Goal: Task Accomplishment & Management: Manage account settings

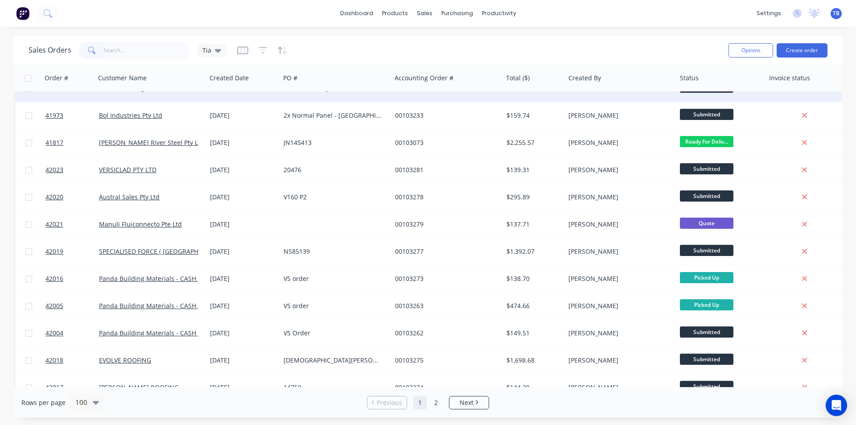
scroll to position [312, 0]
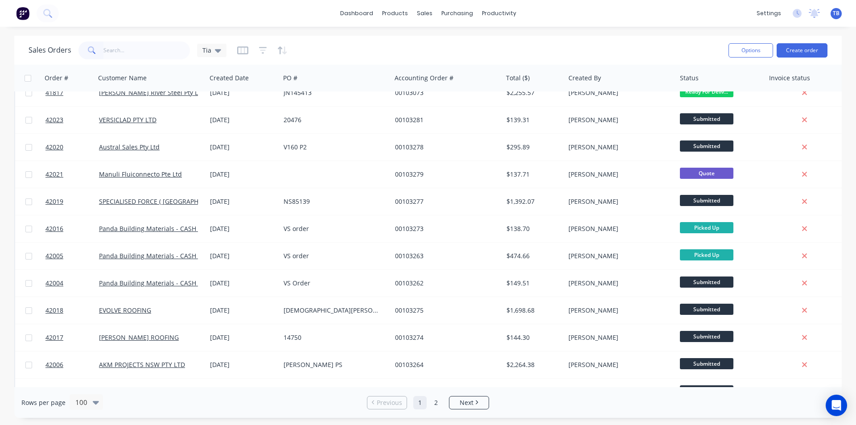
click at [133, 47] on input "text" at bounding box center [146, 50] width 87 height 18
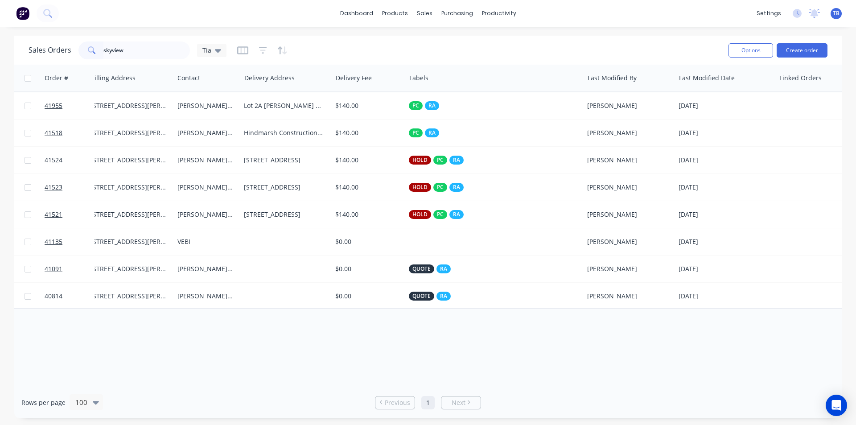
scroll to position [0, 0]
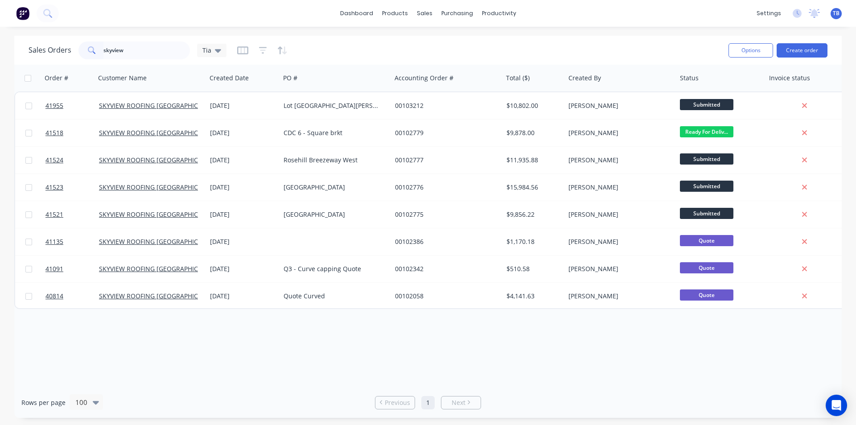
type input "skyview"
click at [169, 382] on div "Order # Customer Name Created Date PO # Accounting Order # Total ($) Created By…" at bounding box center [427, 226] width 827 height 322
drag, startPoint x: 131, startPoint y: 45, endPoint x: 93, endPoint y: 51, distance: 37.9
click at [93, 50] on div "skyview" at bounding box center [133, 50] width 111 height 18
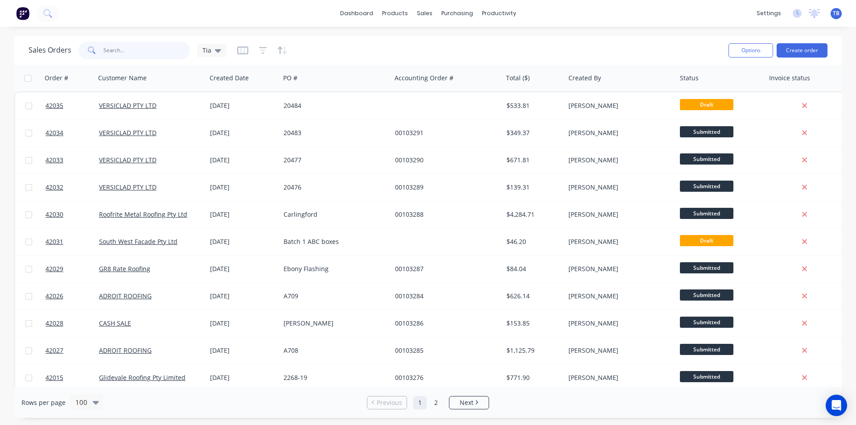
click at [144, 56] on input "text" at bounding box center [146, 50] width 87 height 18
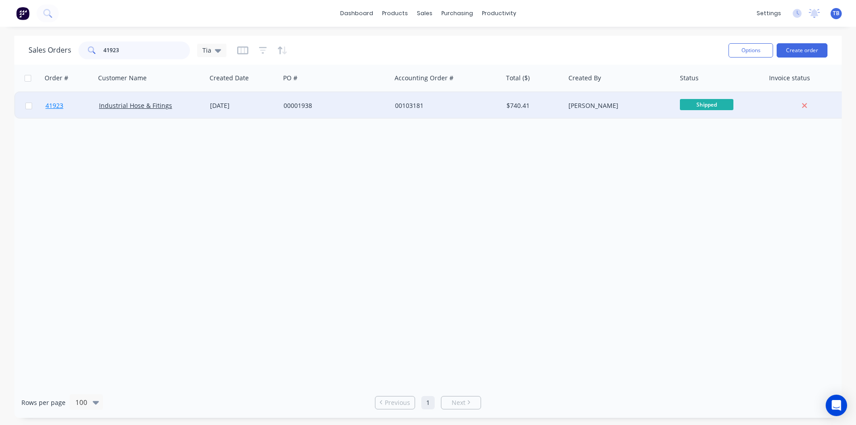
type input "41923"
click at [50, 110] on link "41923" at bounding box center [71, 105] width 53 height 27
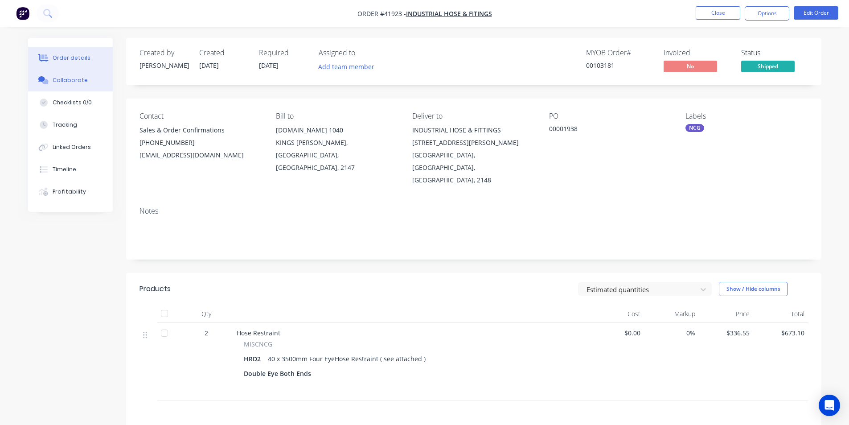
click at [61, 74] on button "Collaborate" at bounding box center [70, 80] width 85 height 22
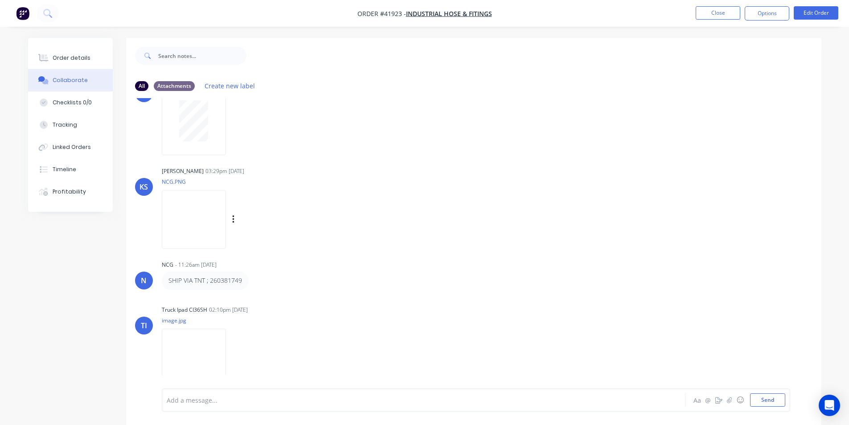
scroll to position [43, 0]
click at [78, 61] on div "Order details" at bounding box center [72, 58] width 38 height 8
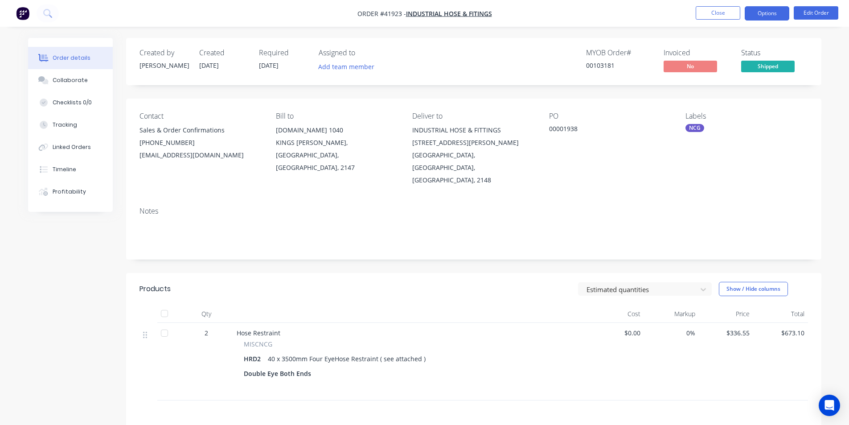
drag, startPoint x: 770, startPoint y: 8, endPoint x: 765, endPoint y: 16, distance: 9.3
click at [770, 8] on button "Options" at bounding box center [767, 13] width 45 height 14
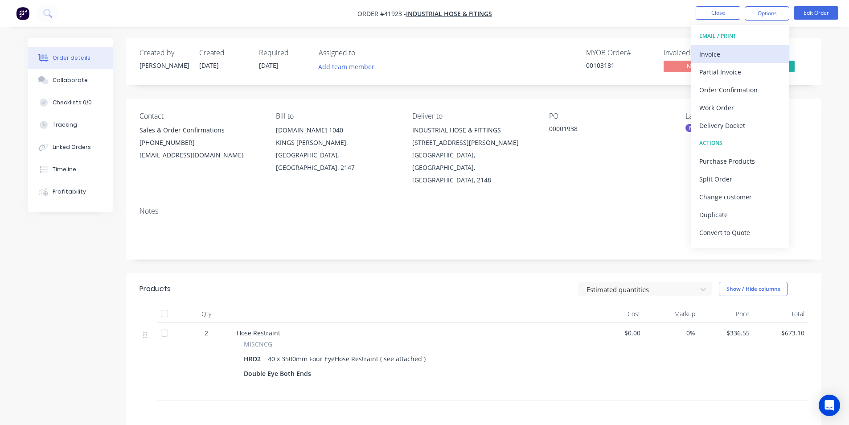
click at [735, 49] on div "Invoice" at bounding box center [740, 54] width 82 height 13
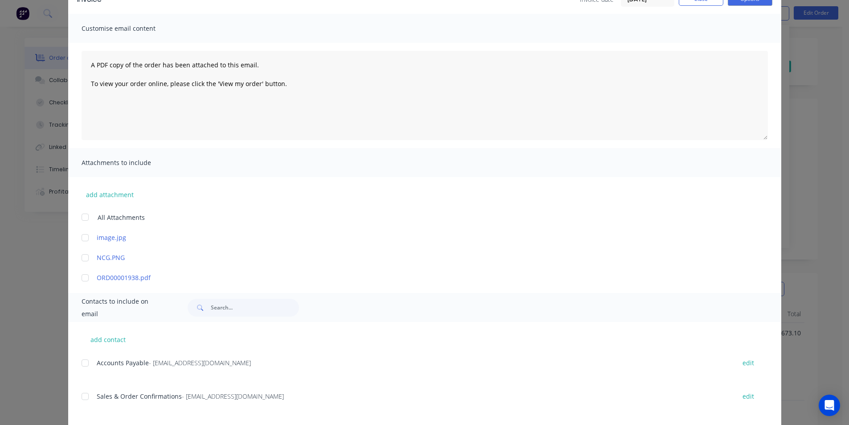
scroll to position [129, 0]
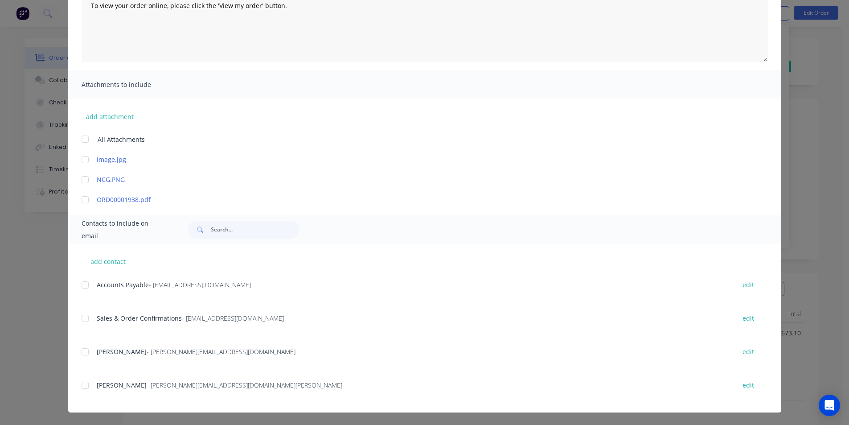
click at [83, 286] on div at bounding box center [85, 285] width 18 height 18
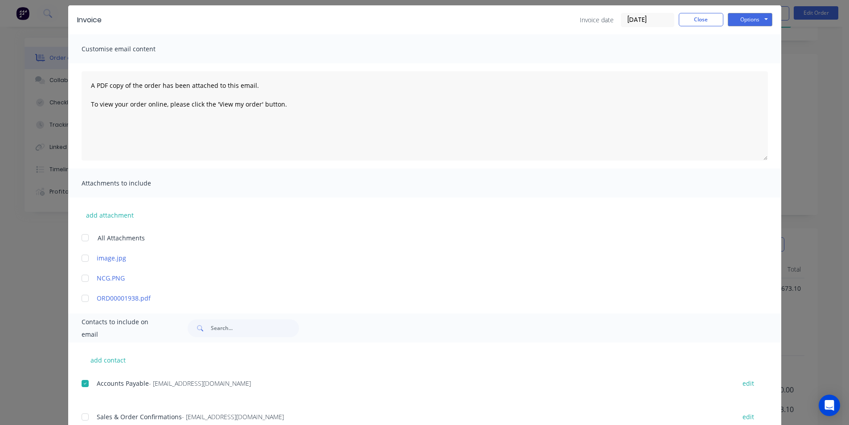
scroll to position [0, 0]
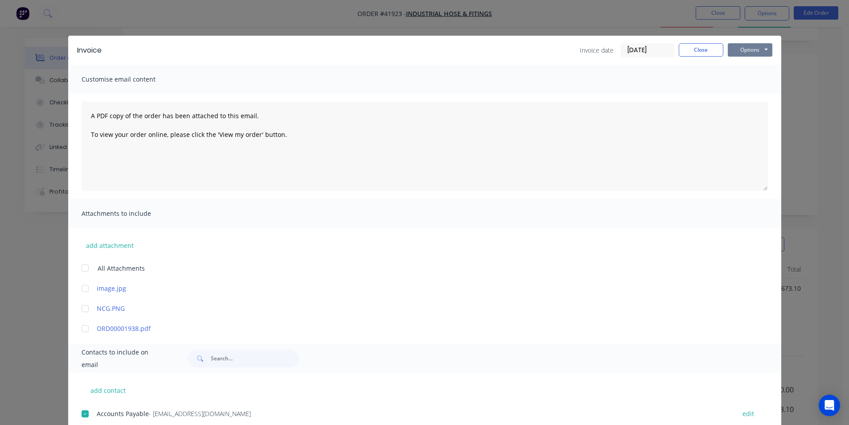
click at [746, 54] on button "Options" at bounding box center [750, 49] width 45 height 13
click at [743, 95] on button "Email" at bounding box center [756, 95] width 57 height 15
click at [702, 53] on button "Close" at bounding box center [701, 49] width 45 height 13
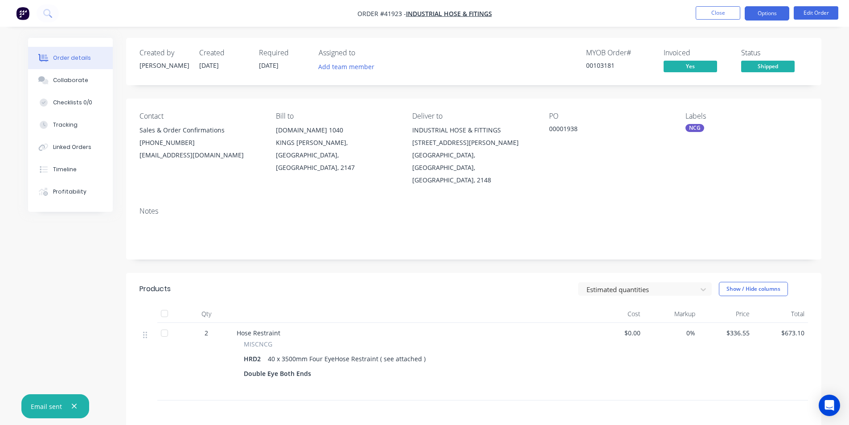
click at [776, 13] on button "Options" at bounding box center [767, 13] width 45 height 14
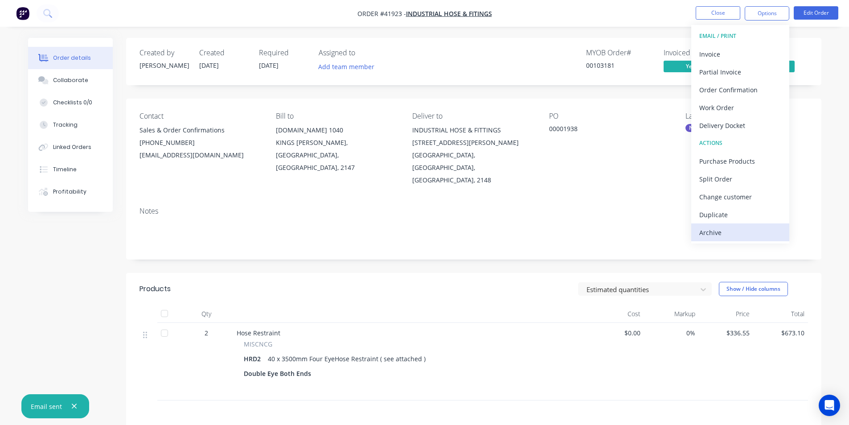
click at [749, 229] on div "Archive" at bounding box center [740, 232] width 82 height 13
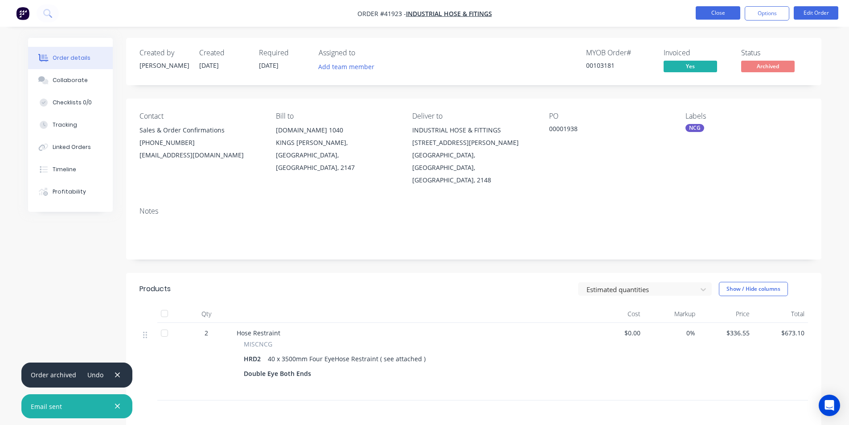
click at [705, 9] on button "Close" at bounding box center [718, 12] width 45 height 13
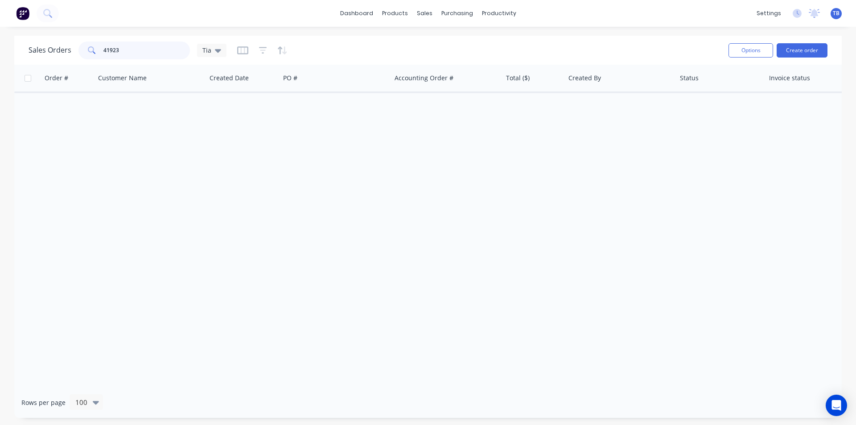
drag, startPoint x: 131, startPoint y: 48, endPoint x: 59, endPoint y: 57, distance: 73.2
click at [59, 57] on div "Sales Orders 41923 Tia" at bounding box center [128, 50] width 198 height 18
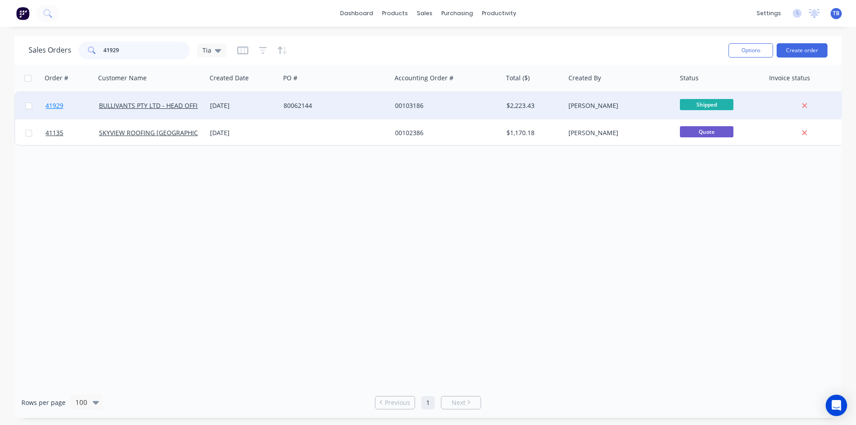
type input "41929"
click at [53, 101] on link "41929" at bounding box center [71, 105] width 53 height 27
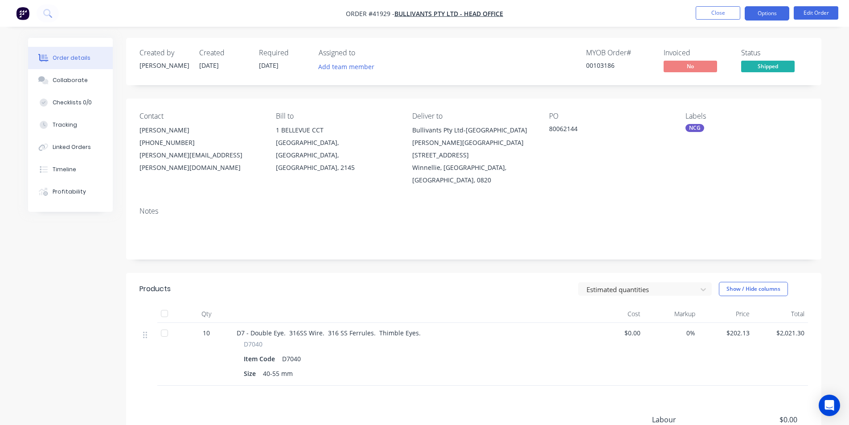
click at [764, 15] on button "Options" at bounding box center [767, 13] width 45 height 14
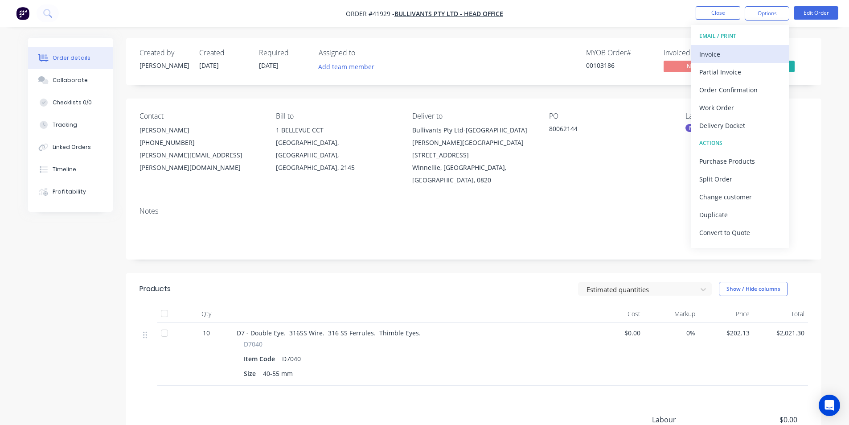
click at [743, 56] on div "Invoice" at bounding box center [740, 54] width 82 height 13
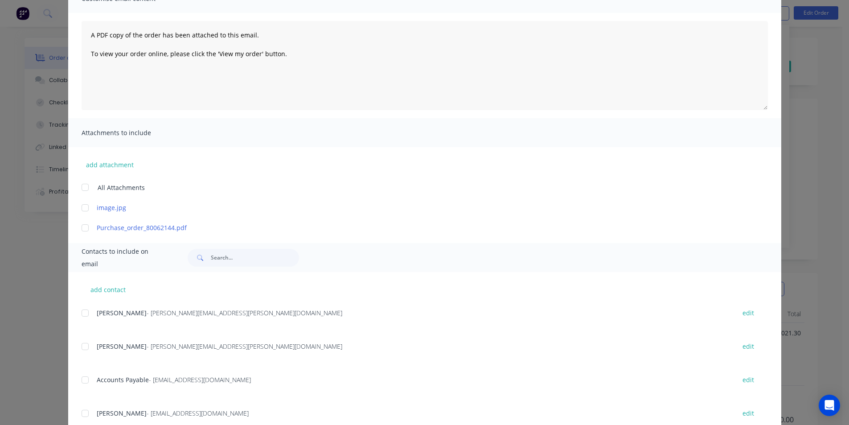
scroll to position [188, 0]
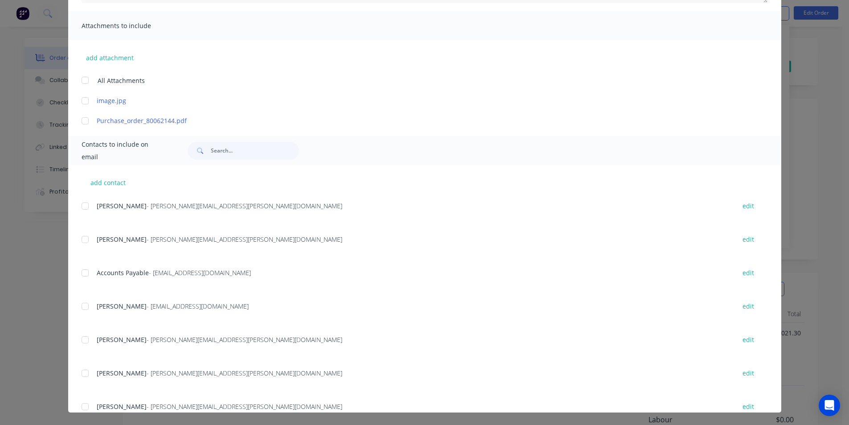
click at [84, 271] on div at bounding box center [85, 273] width 18 height 18
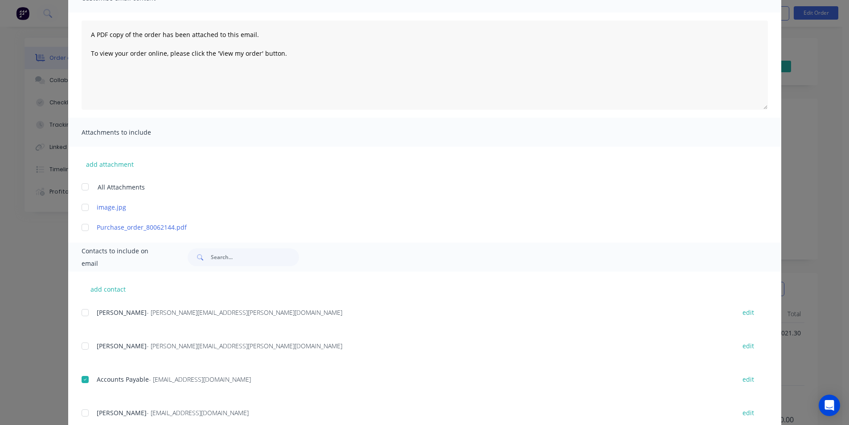
scroll to position [0, 0]
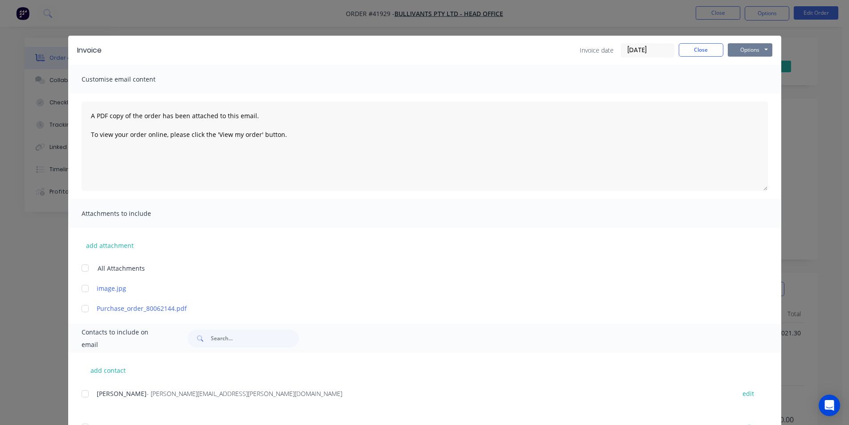
click at [745, 50] on button "Options" at bounding box center [750, 49] width 45 height 13
click at [747, 97] on button "Email" at bounding box center [756, 95] width 57 height 15
click at [707, 53] on button "Close" at bounding box center [701, 49] width 45 height 13
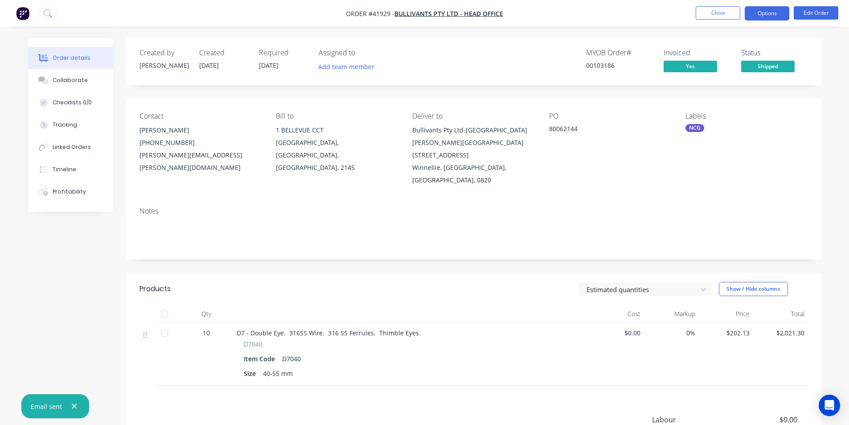
click at [780, 17] on button "Options" at bounding box center [767, 13] width 45 height 14
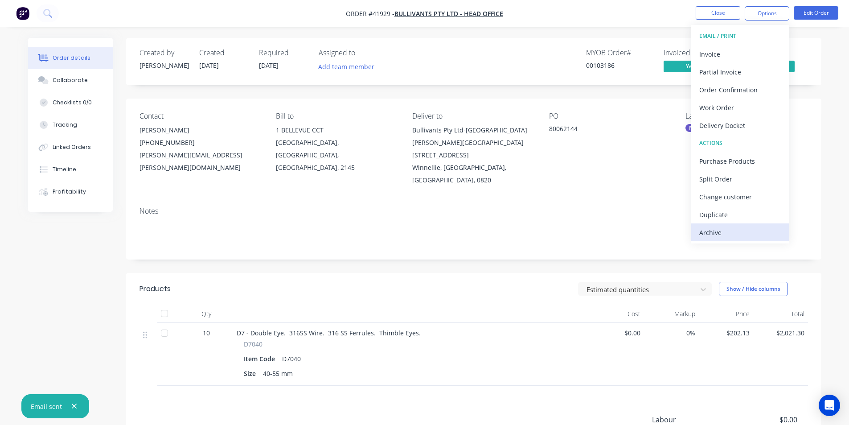
click at [761, 226] on div "Archive" at bounding box center [740, 232] width 82 height 13
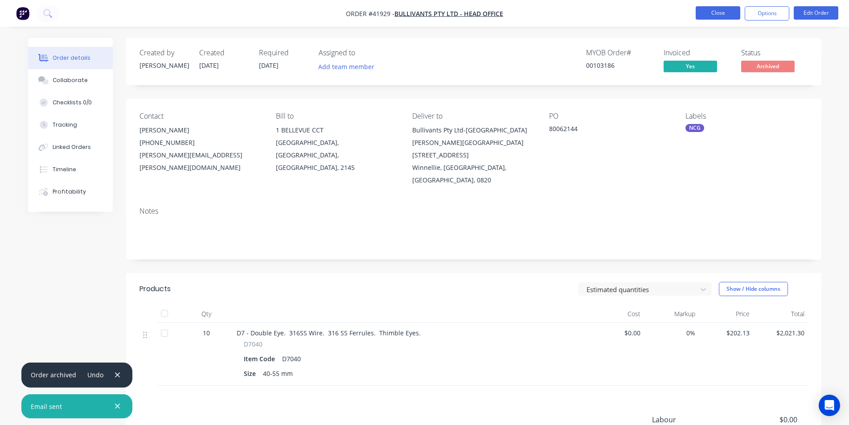
click at [706, 11] on button "Close" at bounding box center [718, 12] width 45 height 13
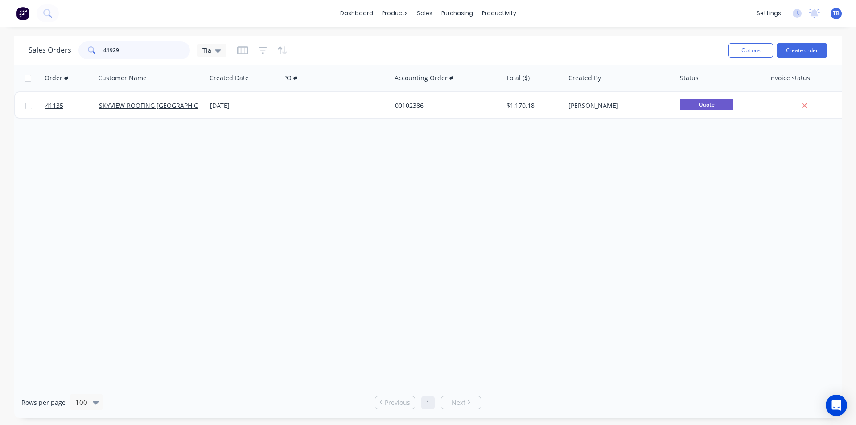
drag, startPoint x: 159, startPoint y: 49, endPoint x: 0, endPoint y: 52, distance: 159.2
click at [0, 52] on div "Sales Orders 41929 Tia Options Create order Order # Customer Name Created Date …" at bounding box center [428, 227] width 856 height 382
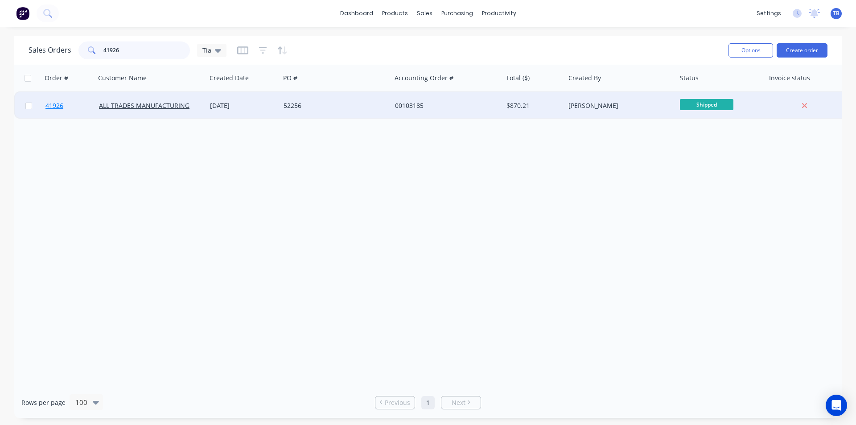
type input "41926"
click at [54, 108] on span "41926" at bounding box center [54, 105] width 18 height 9
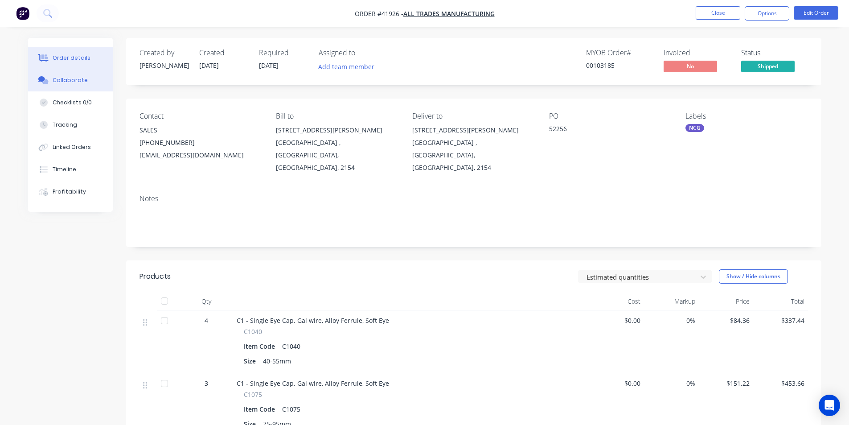
click at [82, 84] on button "Collaborate" at bounding box center [70, 80] width 85 height 22
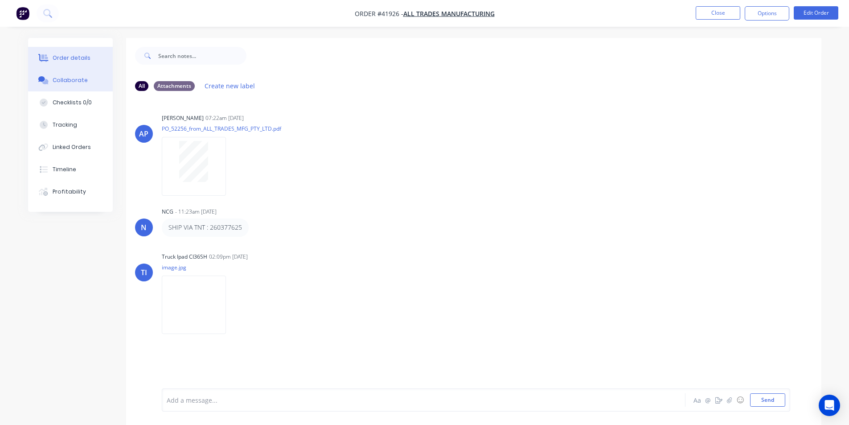
click at [67, 62] on button "Order details" at bounding box center [70, 58] width 85 height 22
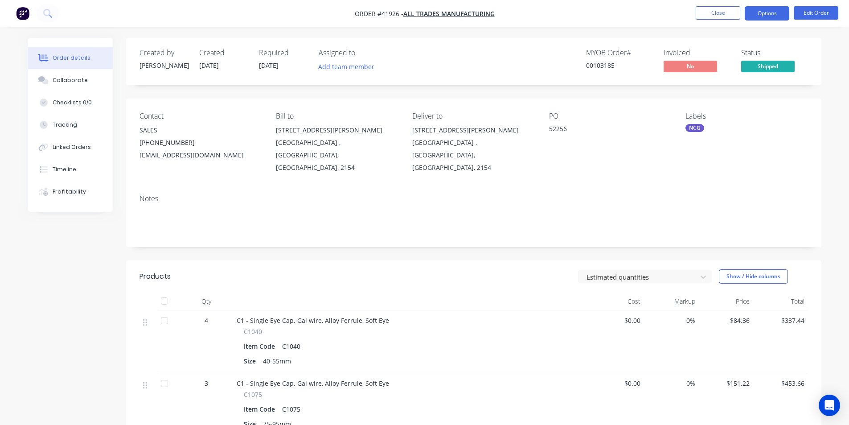
click at [754, 13] on button "Options" at bounding box center [767, 13] width 45 height 14
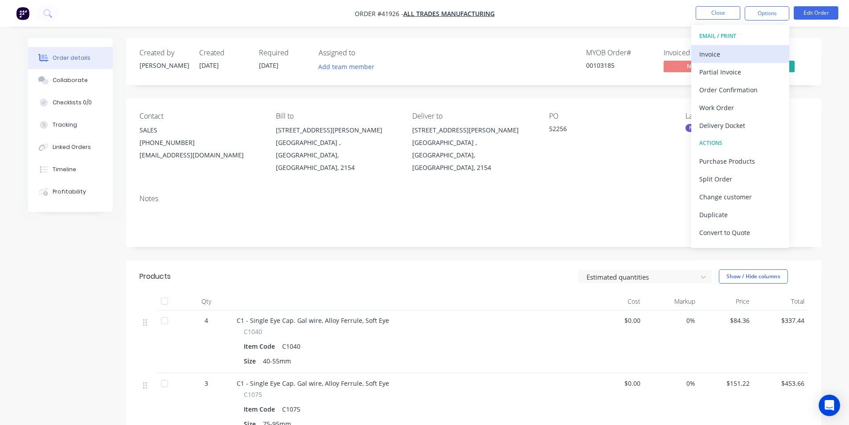
click at [739, 57] on div "Invoice" at bounding box center [740, 54] width 82 height 13
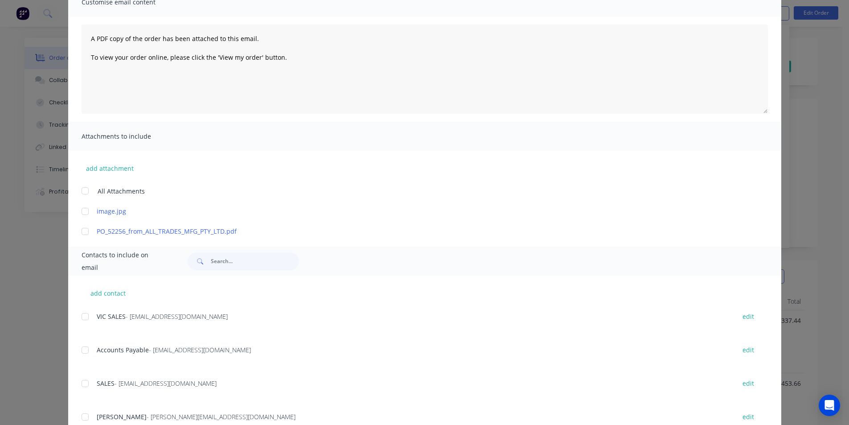
scroll to position [178, 0]
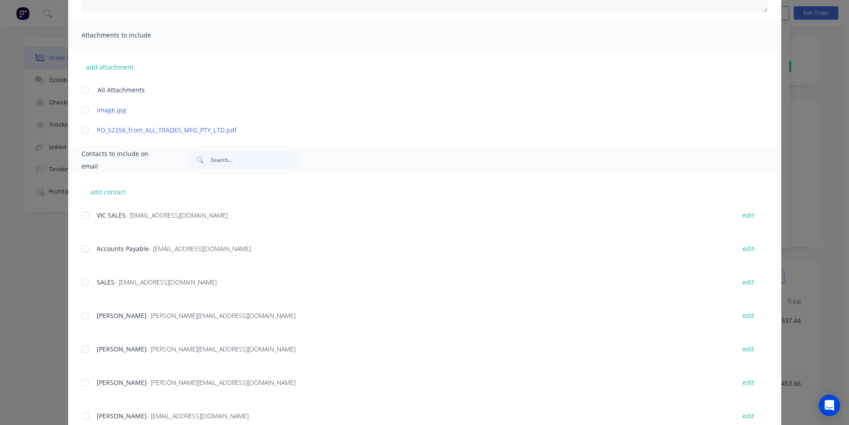
click at [78, 249] on div at bounding box center [85, 249] width 18 height 18
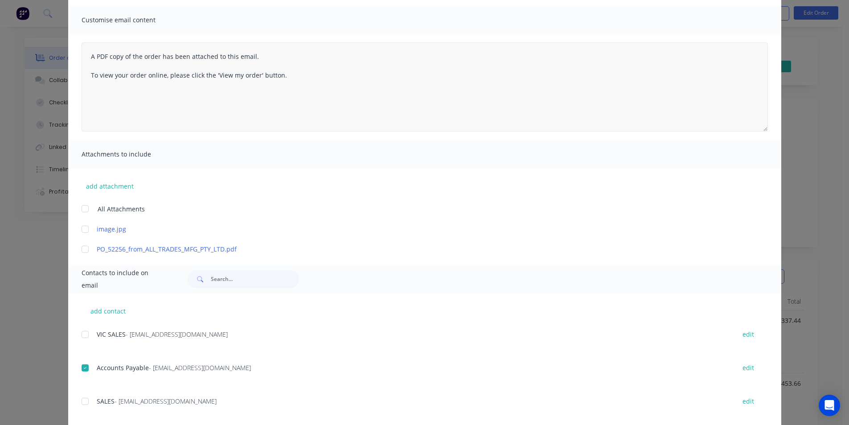
scroll to position [0, 0]
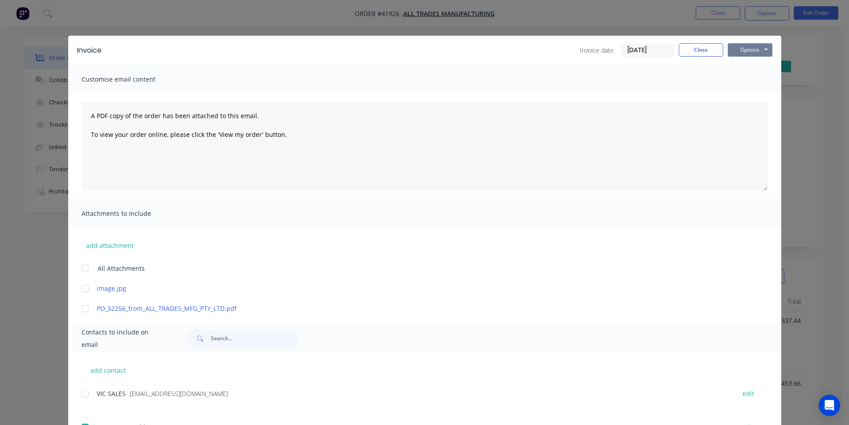
click at [749, 47] on button "Options" at bounding box center [750, 49] width 45 height 13
click at [751, 94] on button "Email" at bounding box center [756, 95] width 57 height 15
click at [713, 45] on button "Close" at bounding box center [701, 49] width 45 height 13
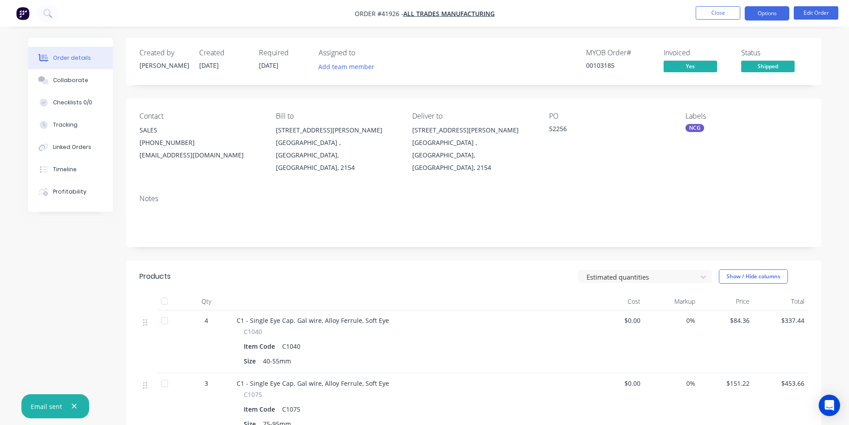
click at [755, 16] on button "Options" at bounding box center [767, 13] width 45 height 14
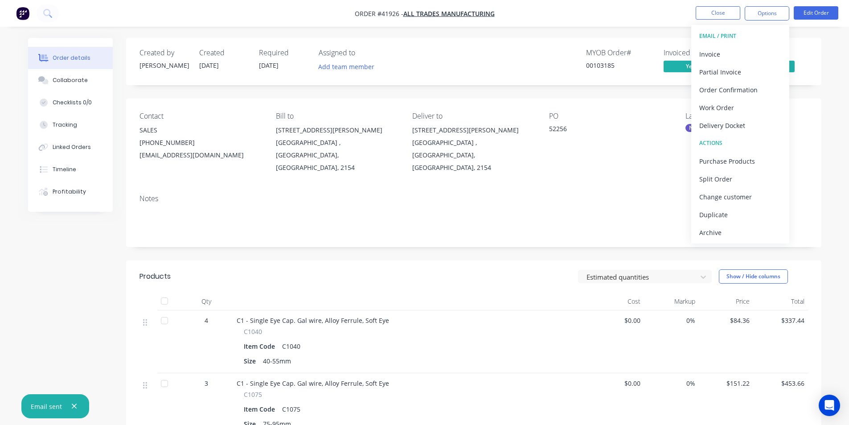
click at [751, 238] on div "Archive" at bounding box center [740, 232] width 82 height 13
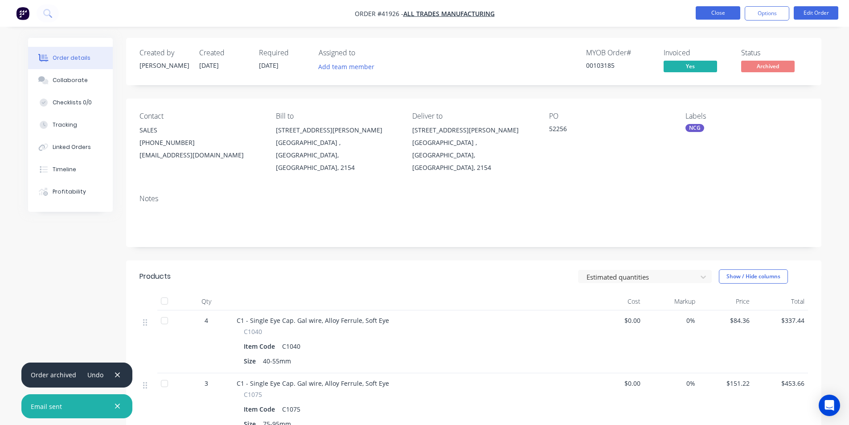
click at [734, 17] on button "Close" at bounding box center [718, 12] width 45 height 13
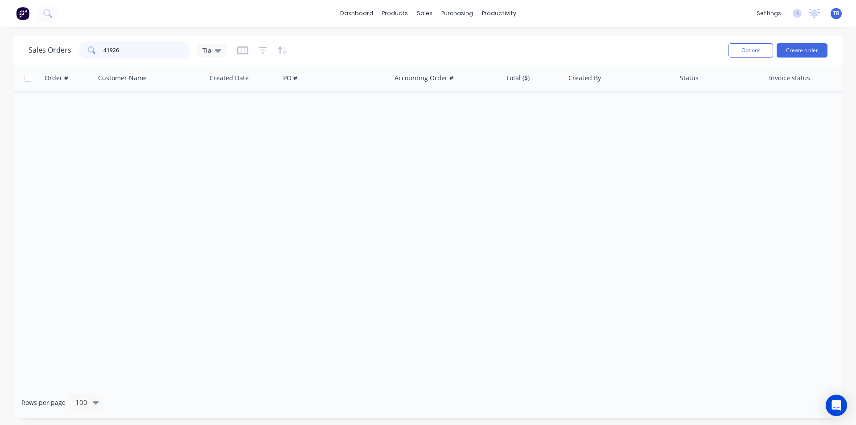
drag, startPoint x: 136, startPoint y: 53, endPoint x: 61, endPoint y: 60, distance: 76.0
click at [61, 60] on div "Sales Orders 41926 Tia" at bounding box center [375, 50] width 693 height 22
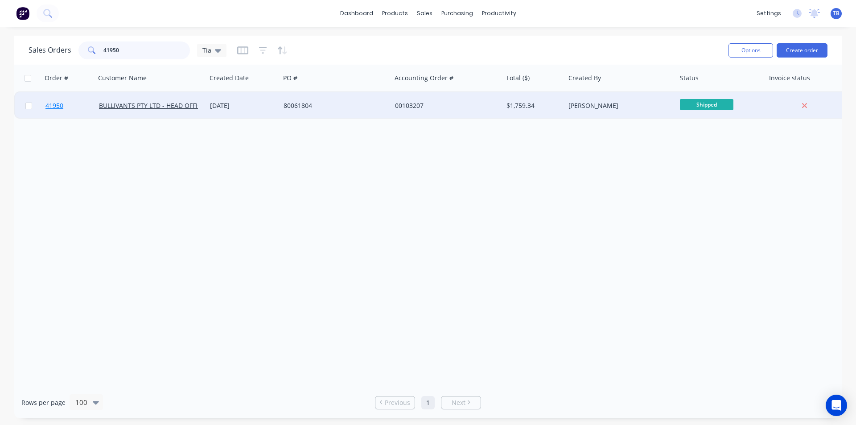
type input "41950"
click at [55, 102] on span "41950" at bounding box center [54, 105] width 18 height 9
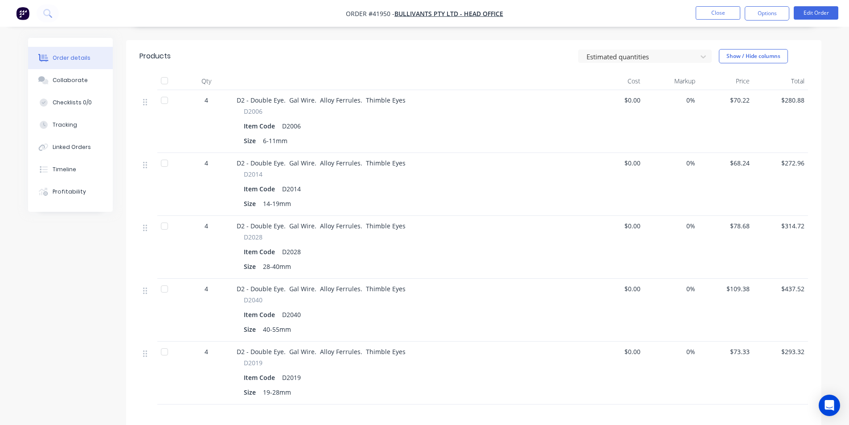
scroll to position [46, 0]
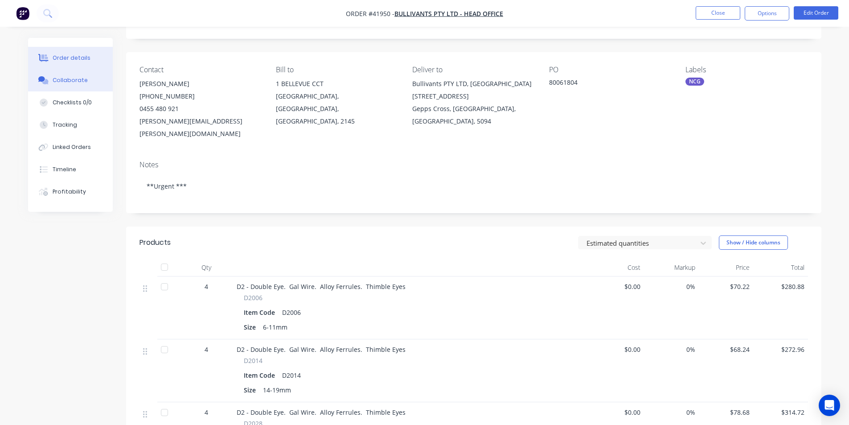
click at [81, 73] on button "Collaborate" at bounding box center [70, 80] width 85 height 22
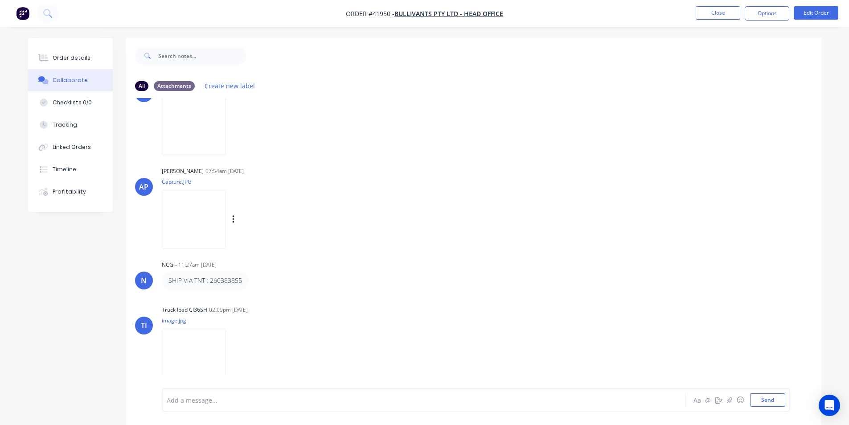
scroll to position [43, 0]
click at [90, 53] on button "Order details" at bounding box center [70, 58] width 85 height 22
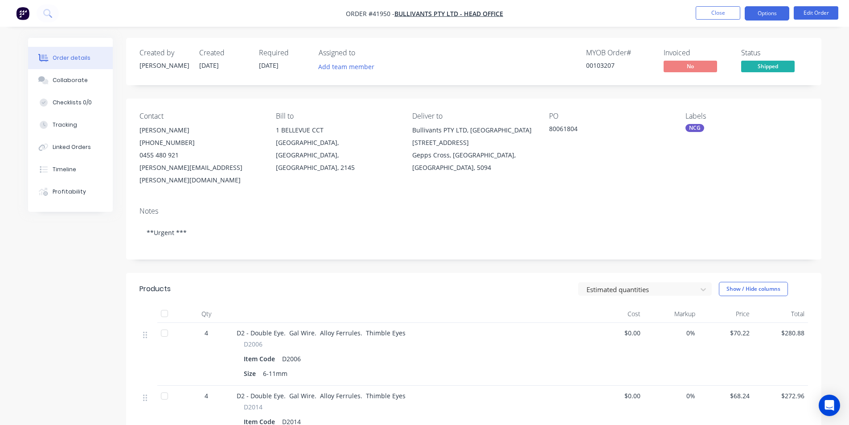
click at [775, 10] on button "Options" at bounding box center [767, 13] width 45 height 14
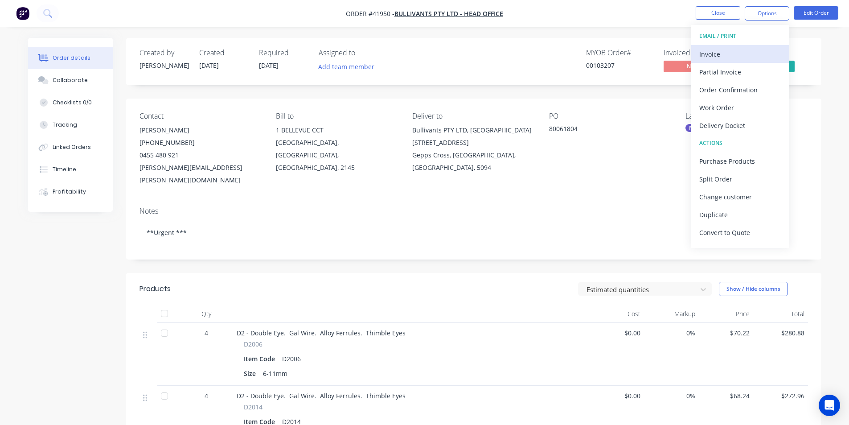
click at [747, 55] on div "Invoice" at bounding box center [740, 54] width 82 height 13
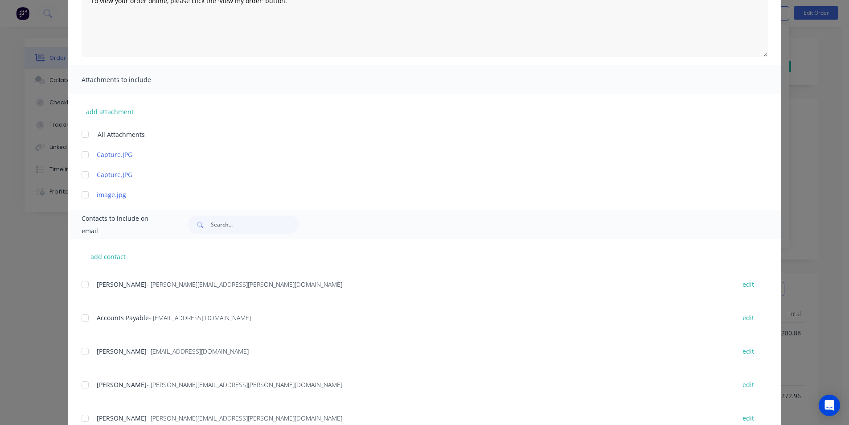
scroll to position [45, 0]
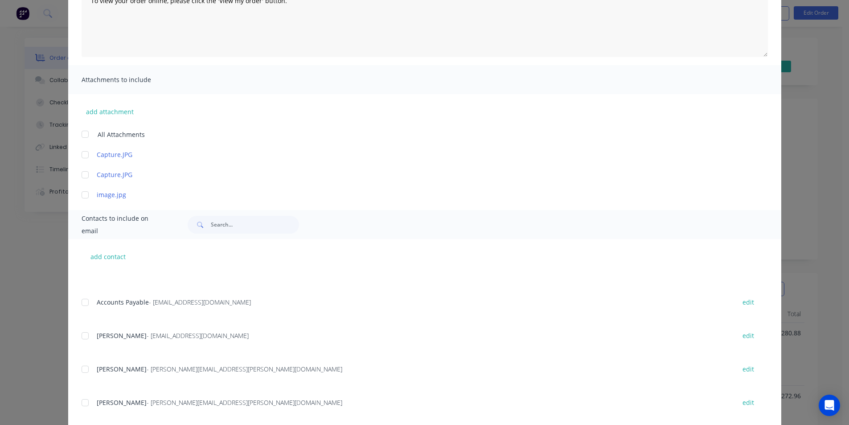
click at [83, 301] on div at bounding box center [85, 302] width 18 height 18
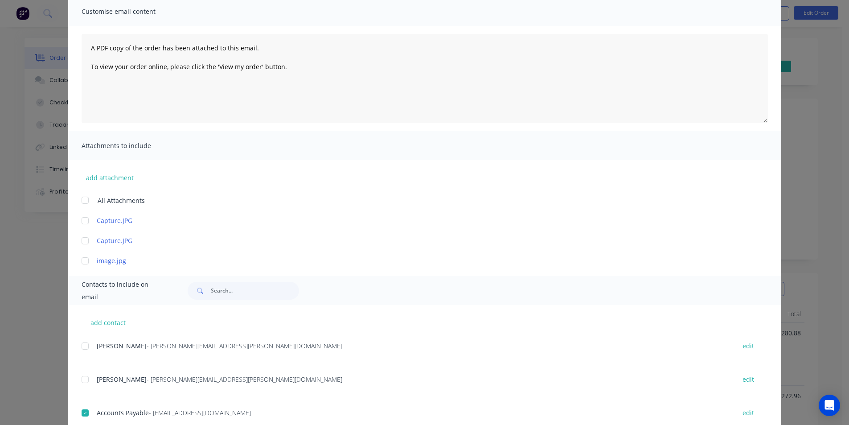
scroll to position [0, 0]
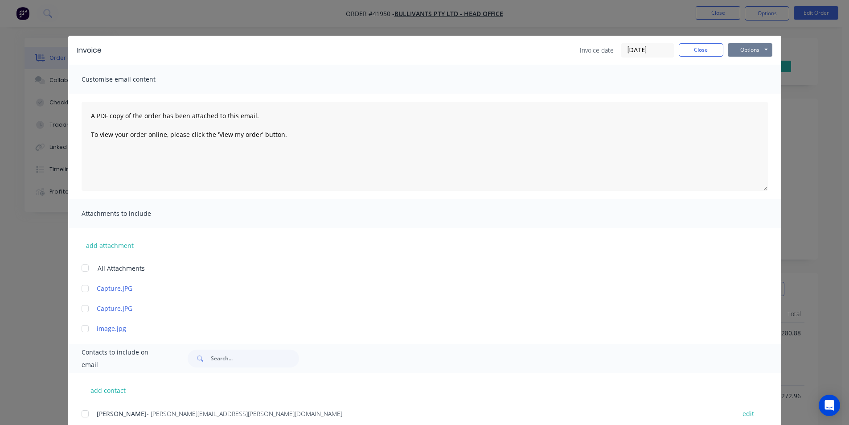
click at [759, 50] on button "Options" at bounding box center [750, 49] width 45 height 13
click at [756, 95] on button "Email" at bounding box center [756, 95] width 57 height 15
click at [701, 48] on button "Close" at bounding box center [701, 49] width 45 height 13
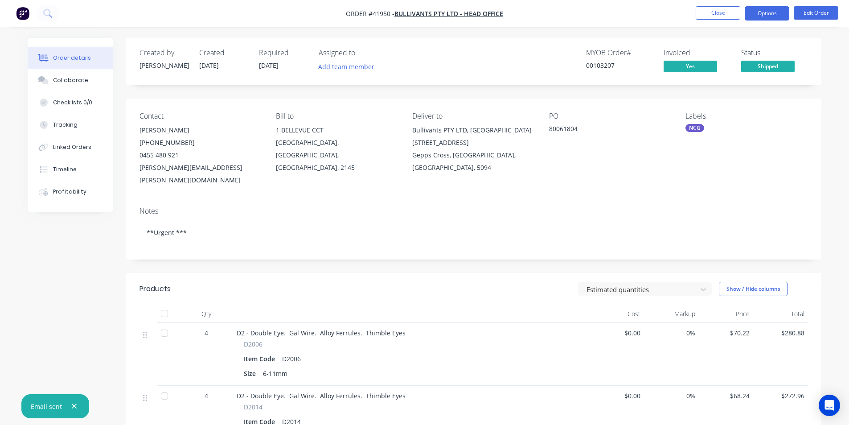
click at [776, 16] on button "Options" at bounding box center [767, 13] width 45 height 14
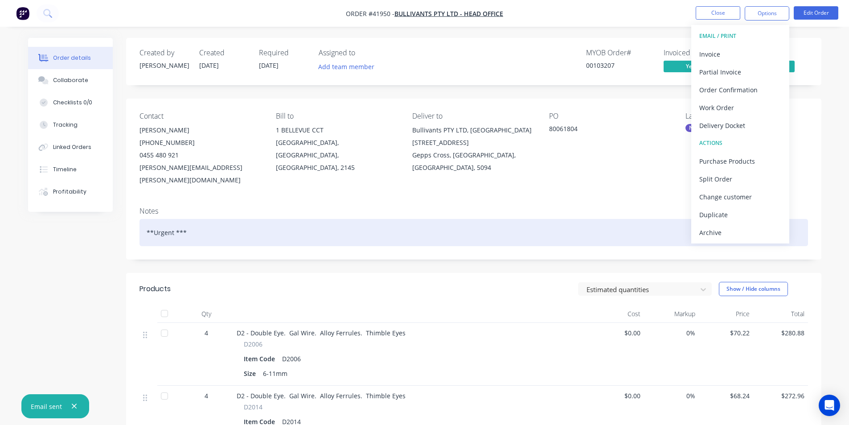
click at [741, 232] on div "Archive" at bounding box center [740, 232] width 82 height 13
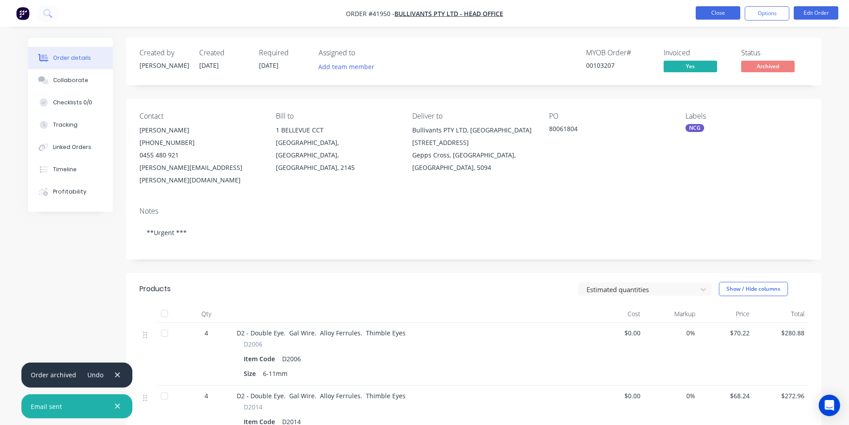
click at [720, 13] on button "Close" at bounding box center [718, 12] width 45 height 13
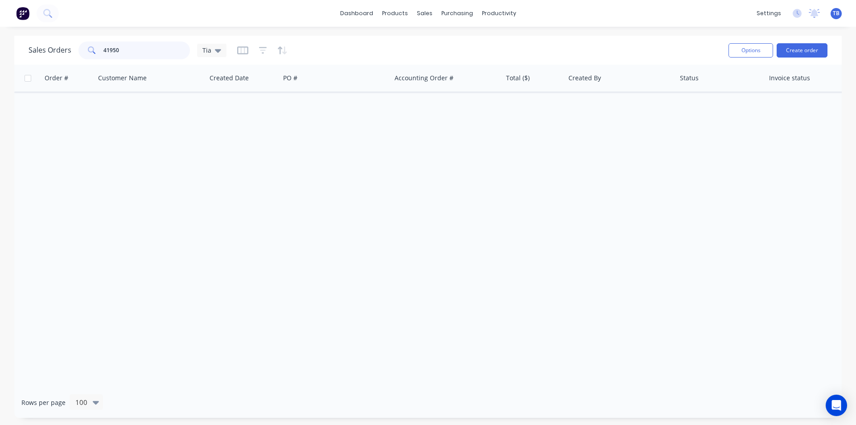
drag, startPoint x: 129, startPoint y: 52, endPoint x: 63, endPoint y: 52, distance: 66.0
click at [63, 52] on div "Sales Orders 41950 Tia" at bounding box center [128, 50] width 198 height 18
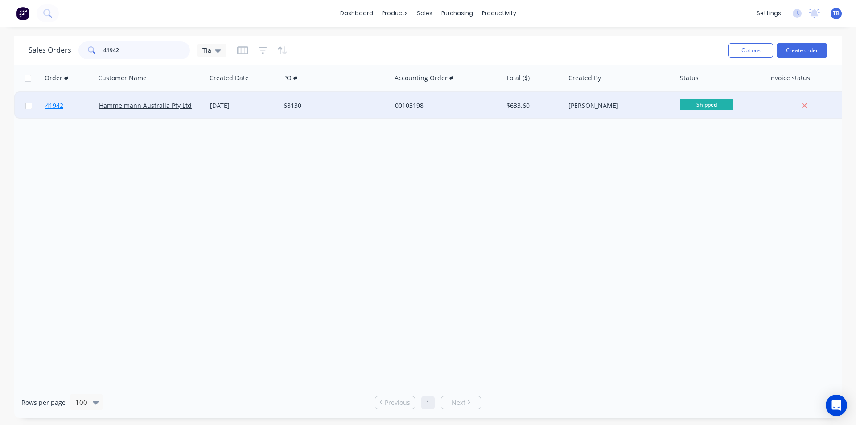
type input "41942"
click at [58, 109] on span "41942" at bounding box center [54, 105] width 18 height 9
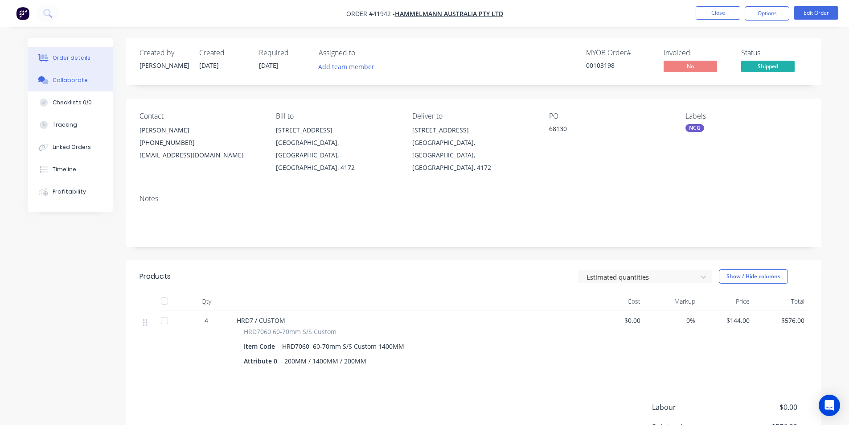
click at [63, 79] on div "Collaborate" at bounding box center [70, 80] width 35 height 8
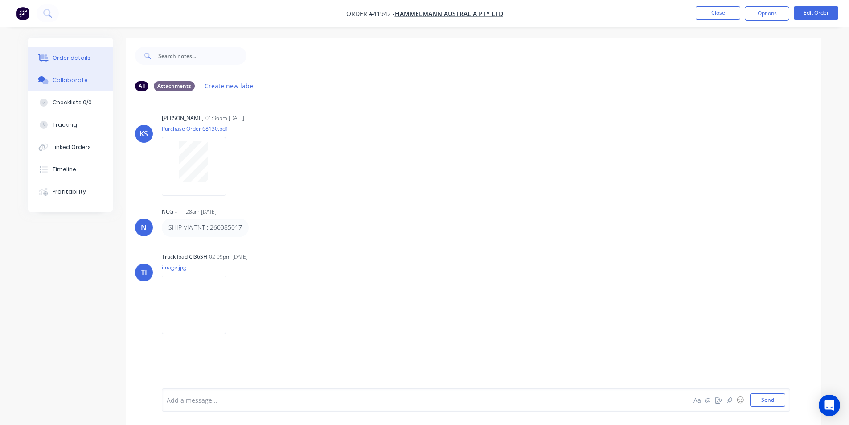
click at [72, 62] on button "Order details" at bounding box center [70, 58] width 85 height 22
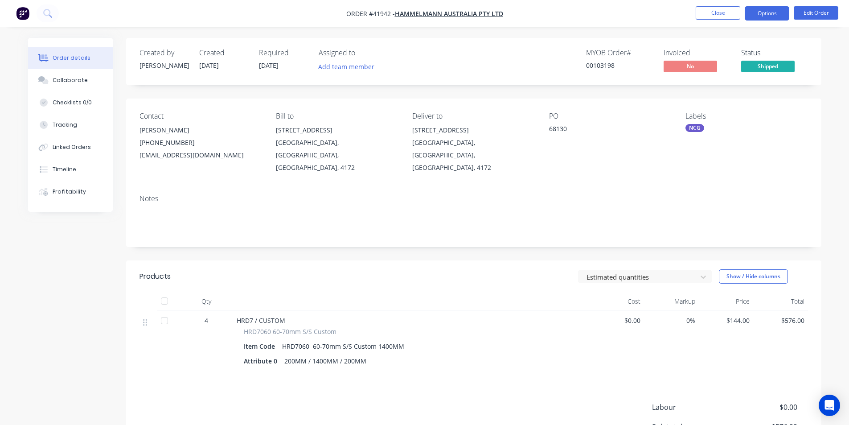
click at [771, 16] on button "Options" at bounding box center [767, 13] width 45 height 14
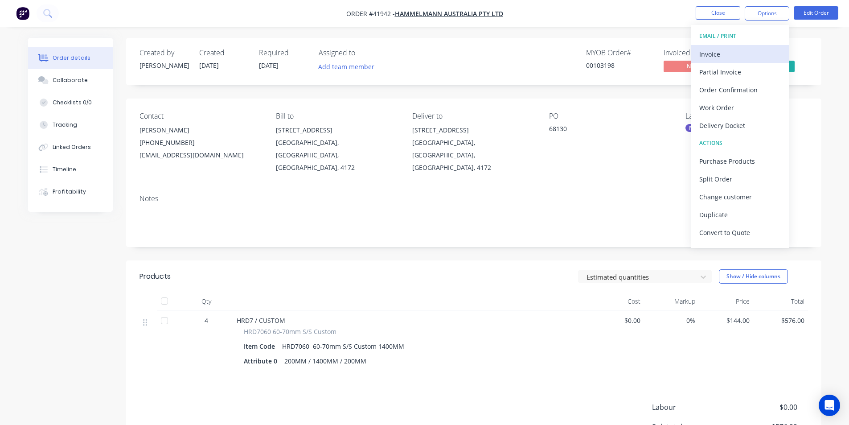
click at [743, 53] on div "Invoice" at bounding box center [740, 54] width 82 height 13
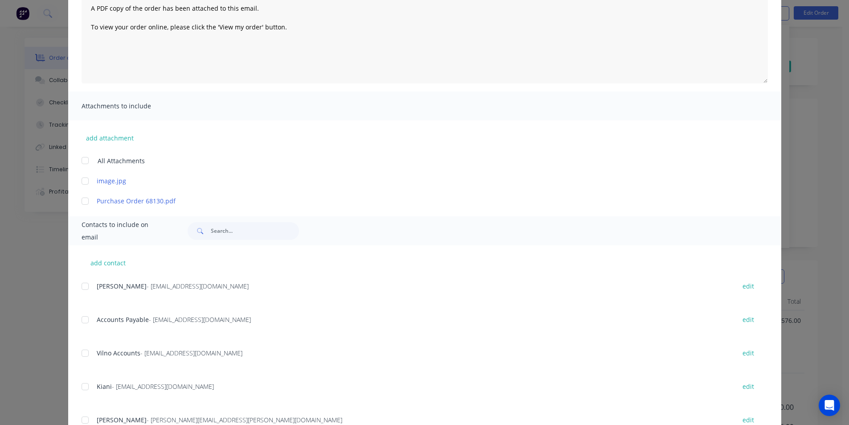
scroll to position [178, 0]
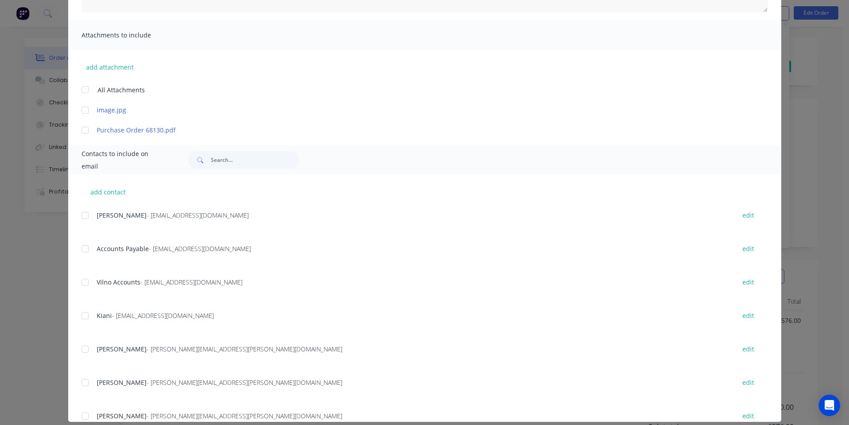
click at [86, 247] on div at bounding box center [85, 249] width 18 height 18
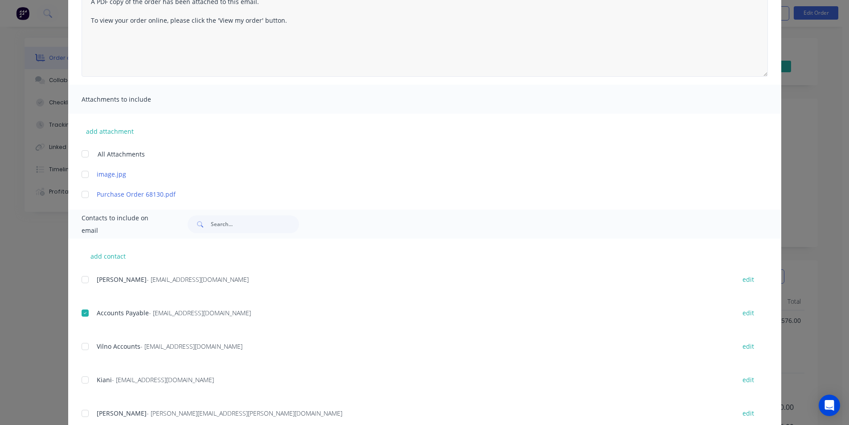
scroll to position [0, 0]
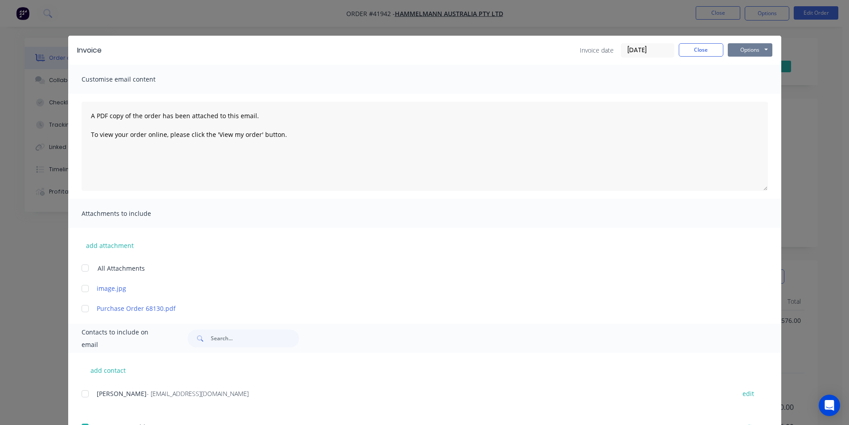
click at [751, 53] on button "Options" at bounding box center [750, 49] width 45 height 13
click at [751, 94] on button "Email" at bounding box center [756, 95] width 57 height 15
click at [708, 53] on button "Close" at bounding box center [701, 49] width 45 height 13
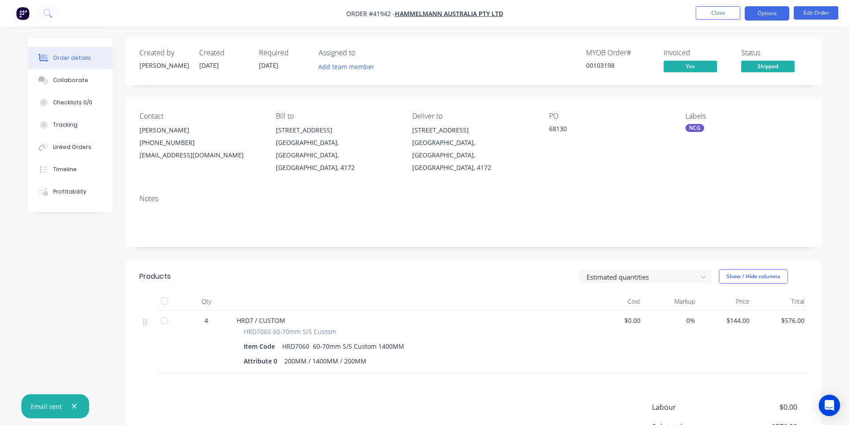
click at [759, 15] on button "Options" at bounding box center [767, 13] width 45 height 14
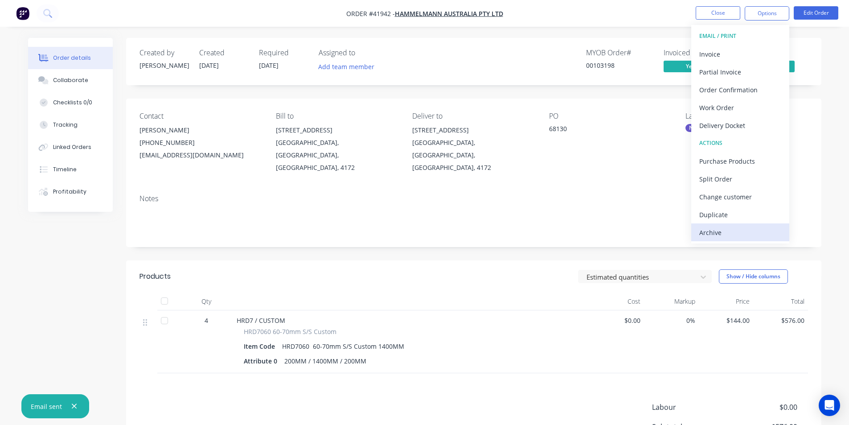
click at [724, 234] on div "Archive" at bounding box center [740, 232] width 82 height 13
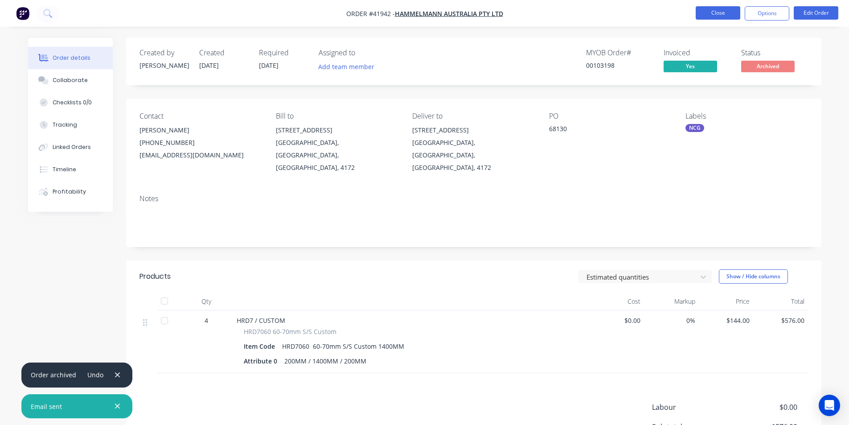
click at [731, 12] on button "Close" at bounding box center [718, 12] width 45 height 13
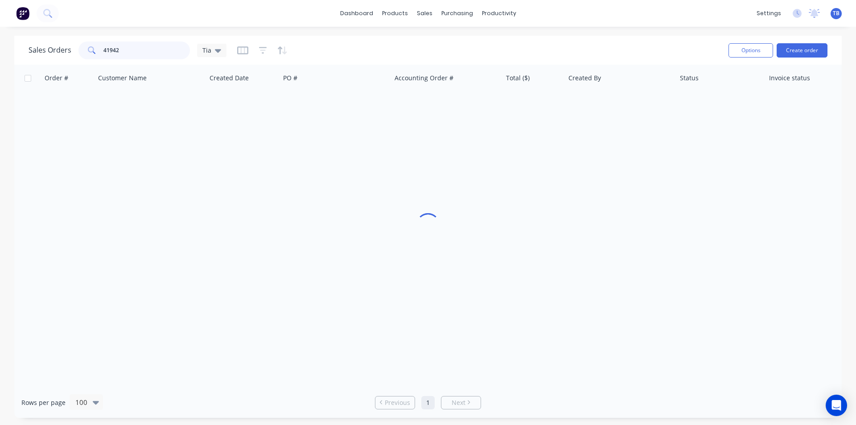
drag, startPoint x: 156, startPoint y: 51, endPoint x: 4, endPoint y: 59, distance: 152.2
click at [4, 59] on div "Sales Orders 41942 Tia Options Create order Order # Customer Name Created Date …" at bounding box center [428, 227] width 856 height 382
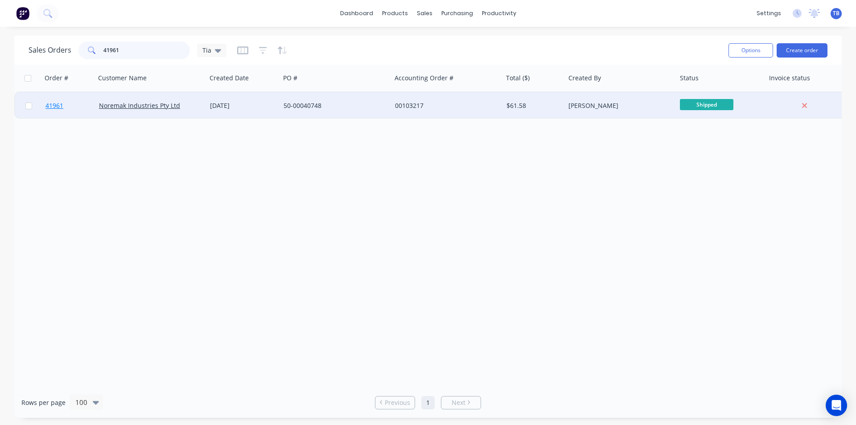
type input "41961"
click at [67, 104] on link "41961" at bounding box center [71, 105] width 53 height 27
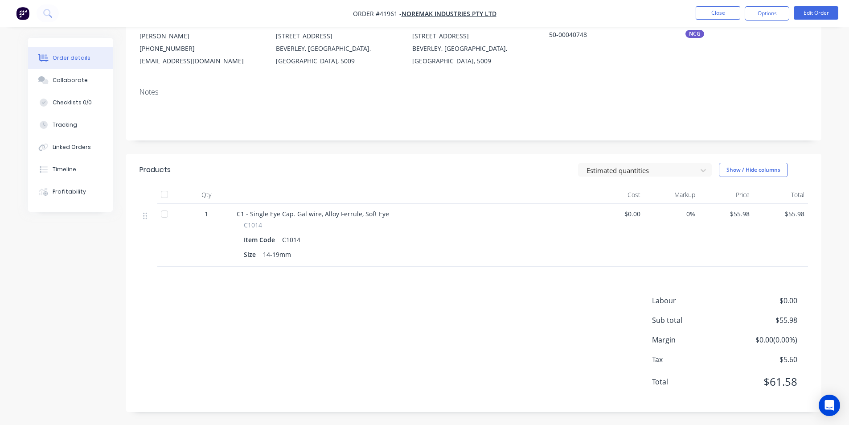
scroll to position [94, 0]
click at [776, 15] on button "Options" at bounding box center [767, 13] width 45 height 14
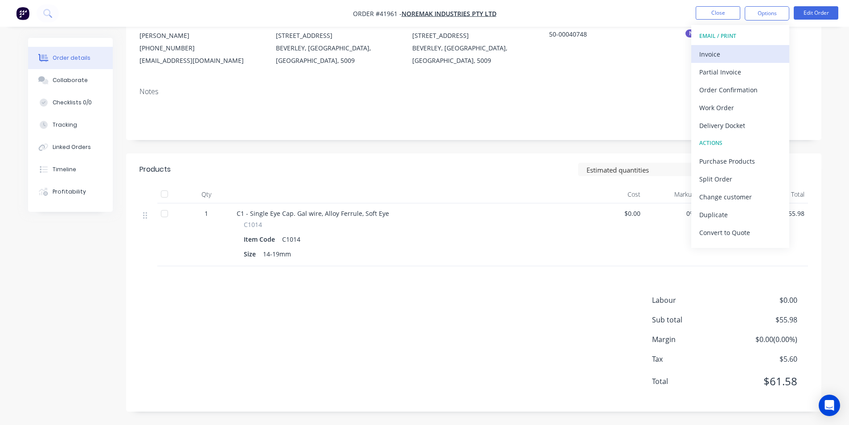
click at [747, 49] on div "Invoice" at bounding box center [740, 54] width 82 height 13
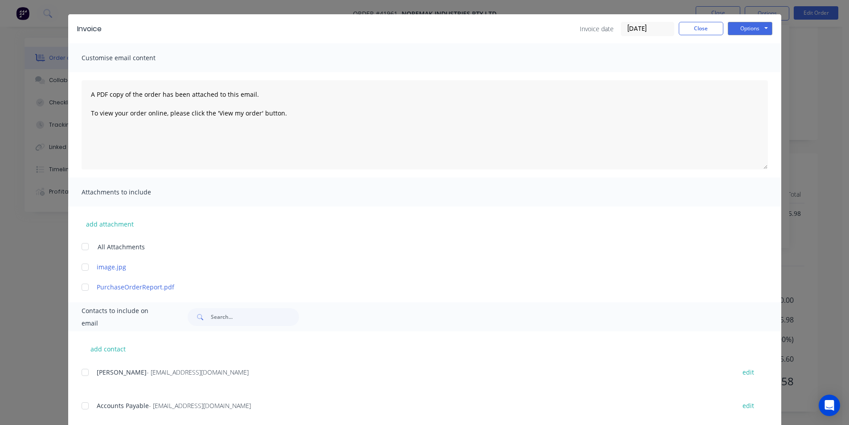
scroll to position [42, 0]
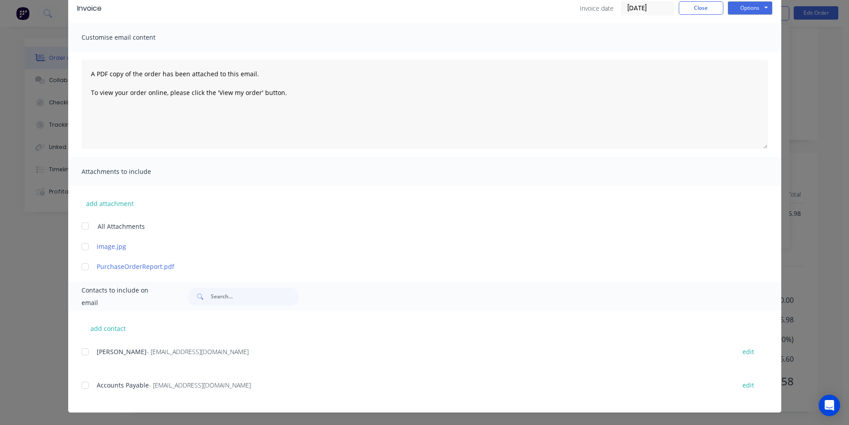
click at [82, 384] on div at bounding box center [85, 385] width 18 height 18
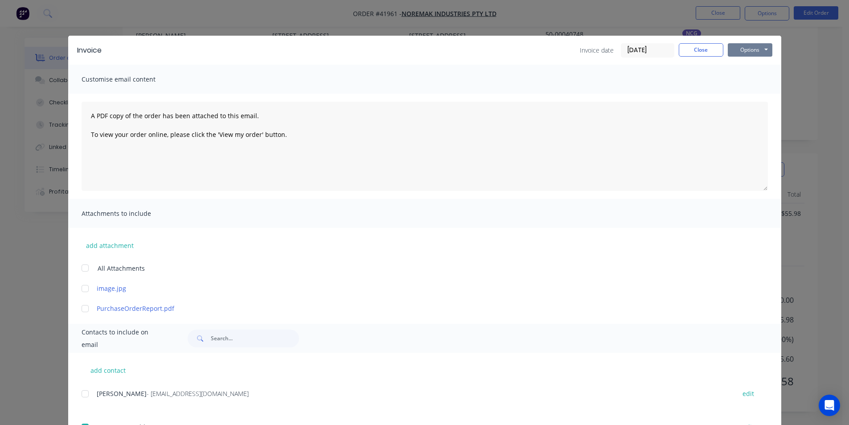
click at [759, 47] on button "Options" at bounding box center [750, 49] width 45 height 13
click at [755, 96] on button "Email" at bounding box center [756, 95] width 57 height 15
click at [679, 50] on button "Close" at bounding box center [701, 49] width 45 height 13
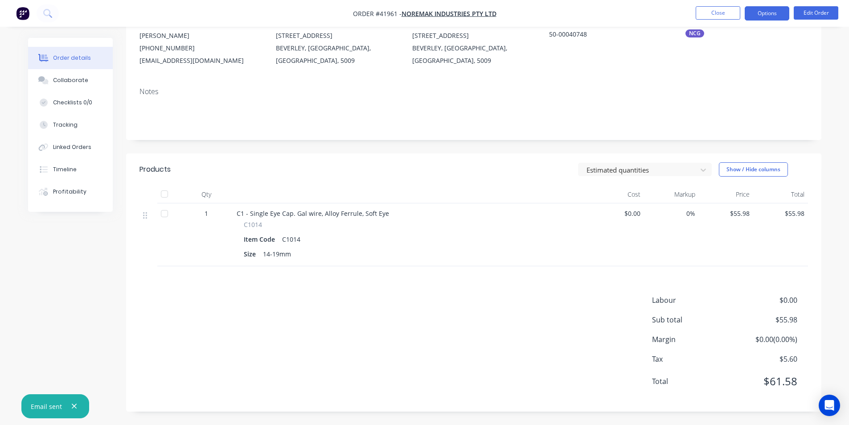
drag, startPoint x: 762, startPoint y: 11, endPoint x: 762, endPoint y: 16, distance: 4.9
click at [762, 11] on button "Options" at bounding box center [767, 13] width 45 height 14
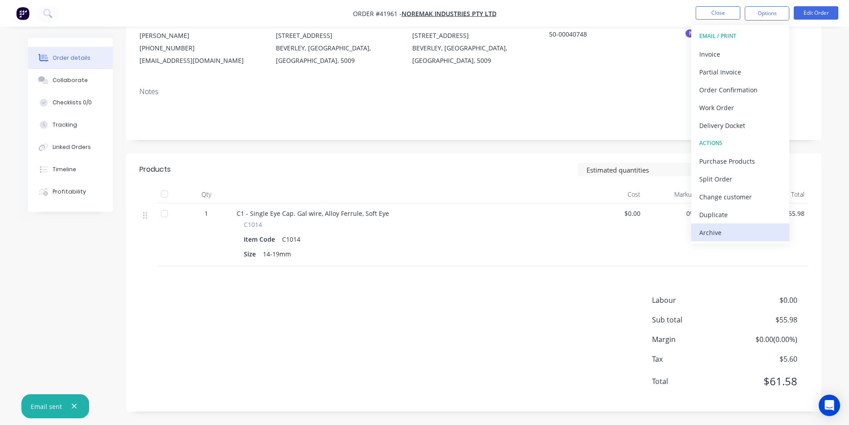
click at [736, 237] on div "Archive" at bounding box center [740, 232] width 82 height 13
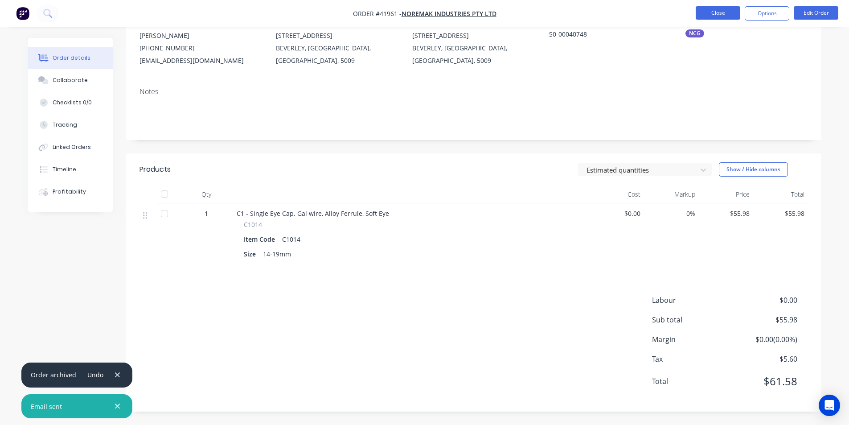
click at [715, 12] on button "Close" at bounding box center [718, 12] width 45 height 13
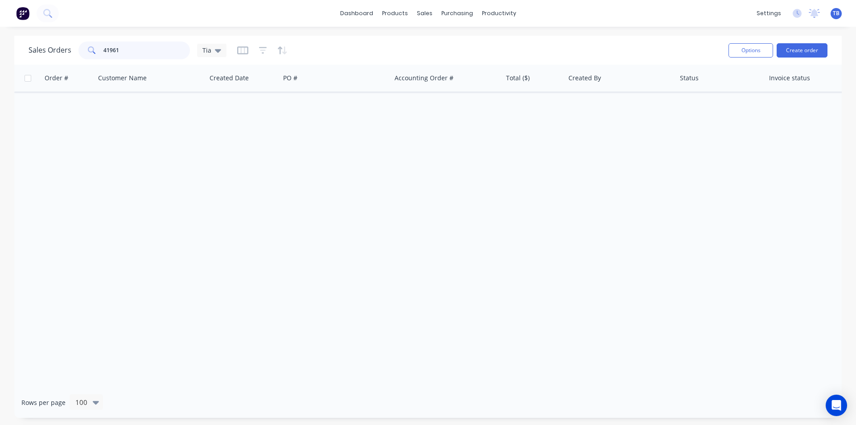
drag, startPoint x: 139, startPoint y: 53, endPoint x: 0, endPoint y: 71, distance: 139.8
click at [0, 71] on div "Sales Orders 41961 Tia Options Create order Order # Customer Name Created Date …" at bounding box center [428, 227] width 856 height 382
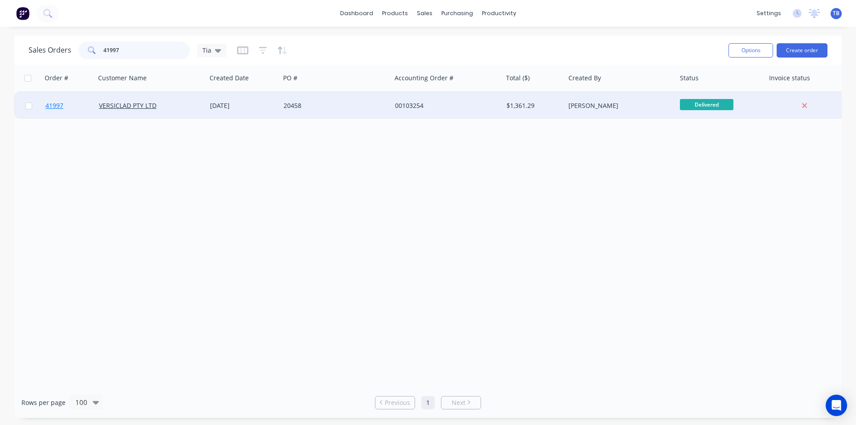
type input "41997"
click at [58, 96] on link "41997" at bounding box center [71, 105] width 53 height 27
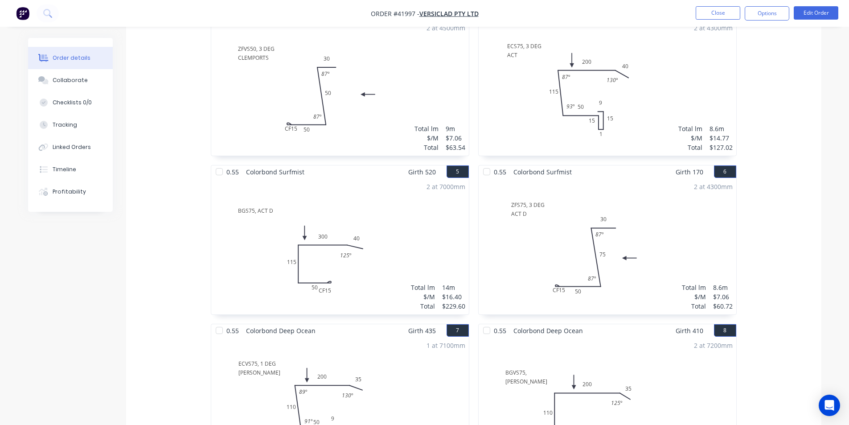
scroll to position [205, 0]
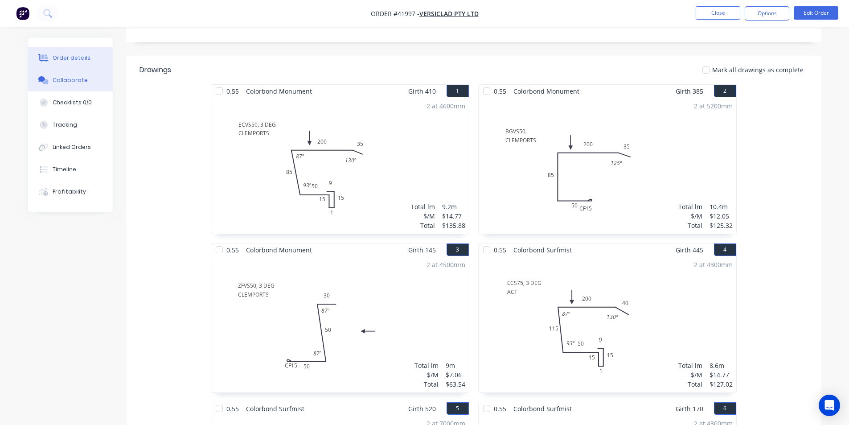
click at [62, 71] on button "Collaborate" at bounding box center [70, 80] width 85 height 22
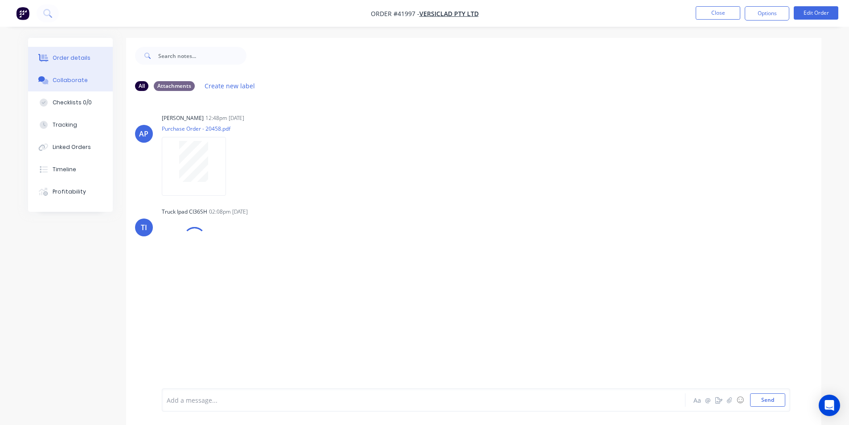
click at [75, 57] on div "Order details" at bounding box center [72, 58] width 38 height 8
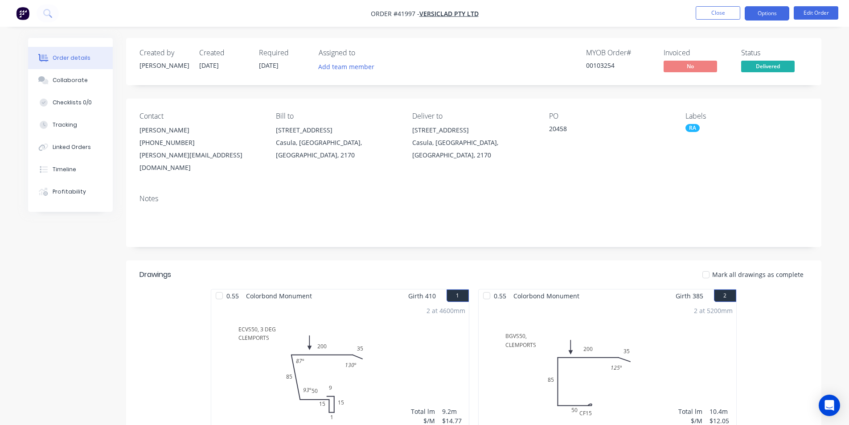
click at [767, 11] on button "Options" at bounding box center [767, 13] width 45 height 14
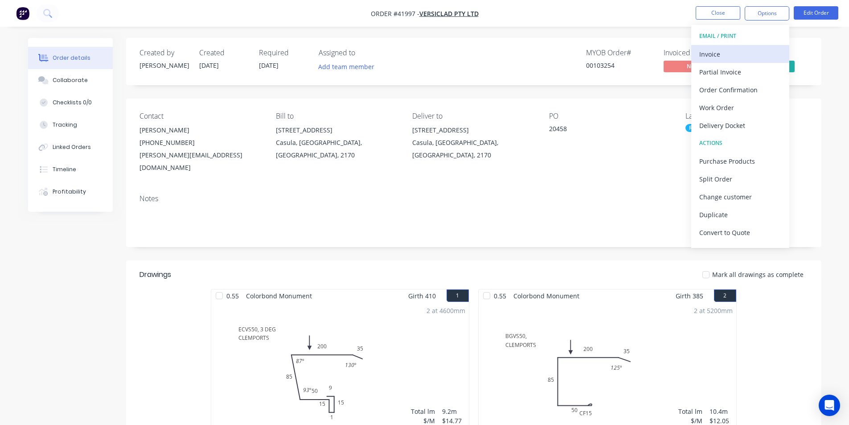
click at [719, 52] on div "Invoice" at bounding box center [740, 54] width 82 height 13
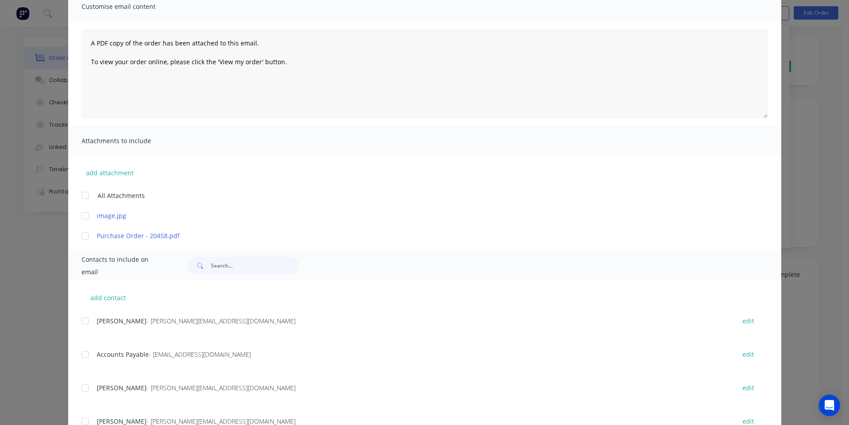
scroll to position [178, 0]
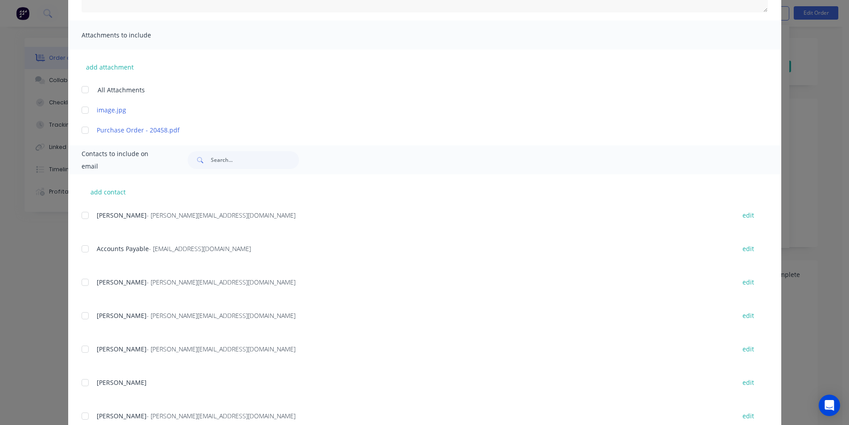
click at [85, 248] on div at bounding box center [85, 249] width 18 height 18
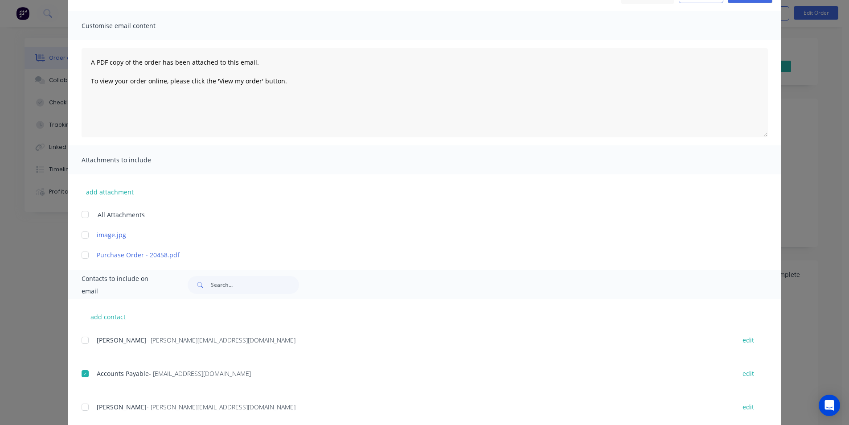
scroll to position [0, 0]
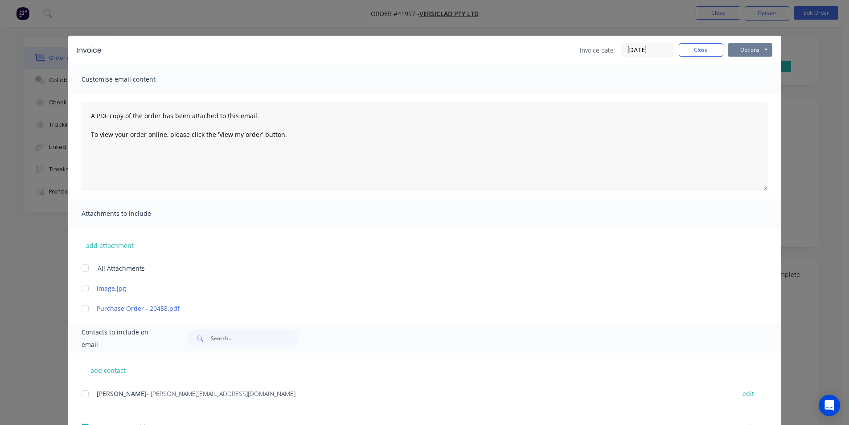
click at [738, 50] on button "Options" at bounding box center [750, 49] width 45 height 13
click at [755, 99] on button "Email" at bounding box center [756, 95] width 57 height 15
click at [691, 51] on button "Close" at bounding box center [701, 49] width 45 height 13
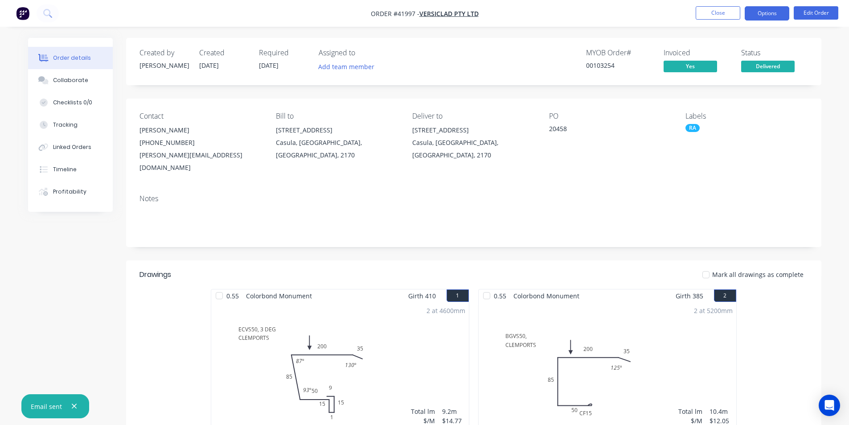
click at [753, 15] on button "Options" at bounding box center [767, 13] width 45 height 14
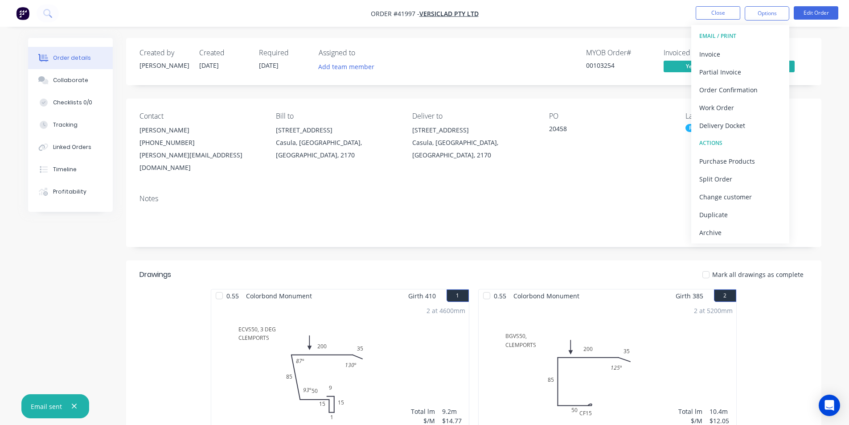
click at [749, 236] on div "Archive" at bounding box center [740, 232] width 82 height 13
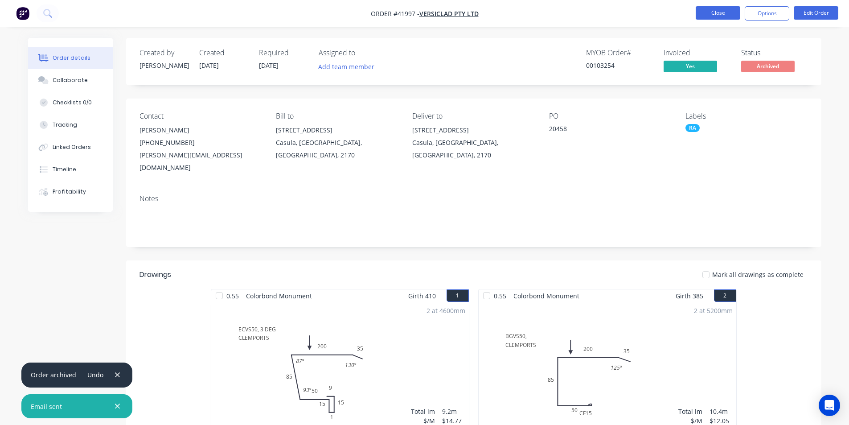
click at [716, 18] on button "Close" at bounding box center [718, 12] width 45 height 13
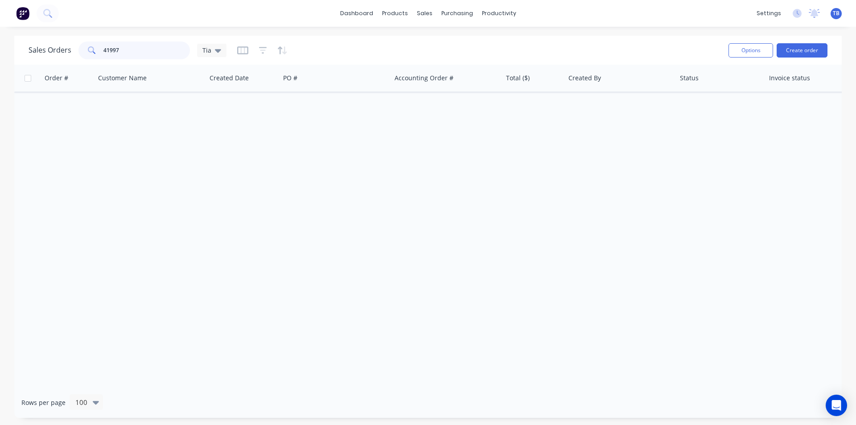
drag, startPoint x: 134, startPoint y: 50, endPoint x: 3, endPoint y: 41, distance: 131.3
click at [3, 41] on div "Sales Orders 41997 Tia Options Create order Order # Customer Name Created Date …" at bounding box center [428, 227] width 856 height 382
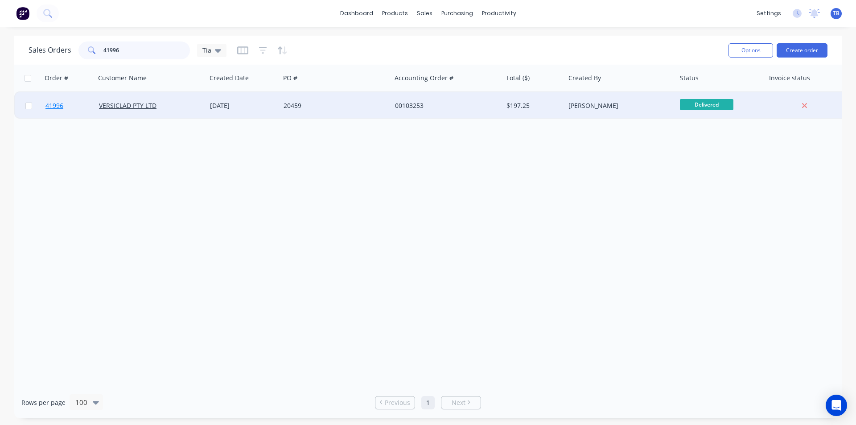
type input "41996"
click at [57, 107] on span "41996" at bounding box center [54, 105] width 18 height 9
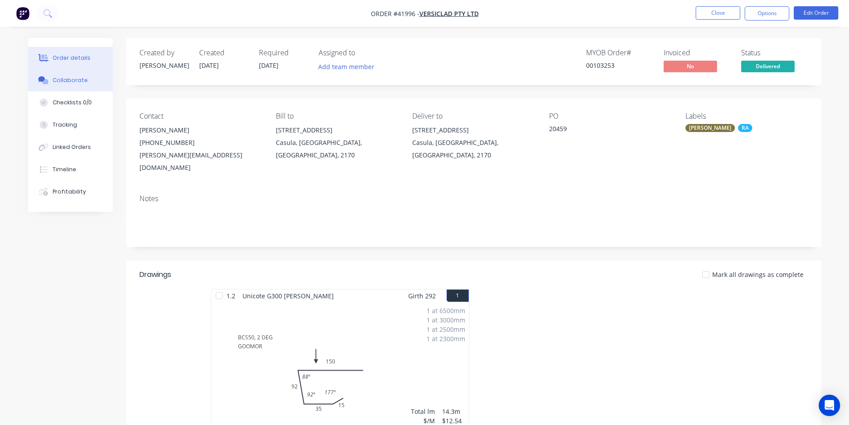
click at [77, 82] on div "Collaborate" at bounding box center [70, 80] width 35 height 8
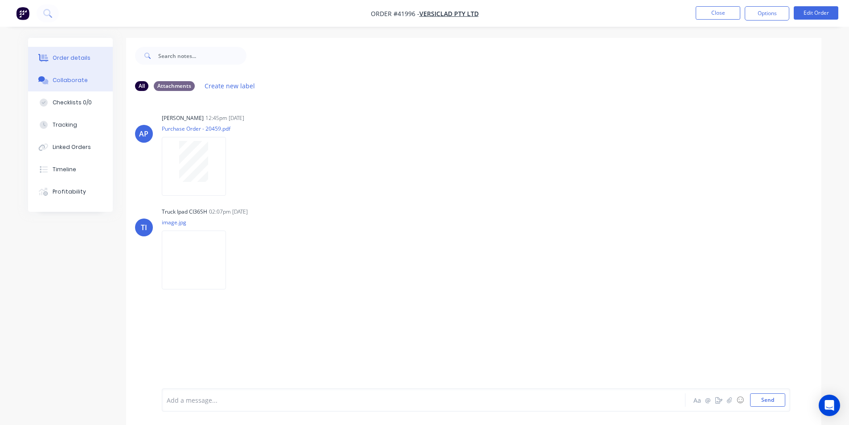
click at [74, 58] on div "Order details" at bounding box center [72, 58] width 38 height 8
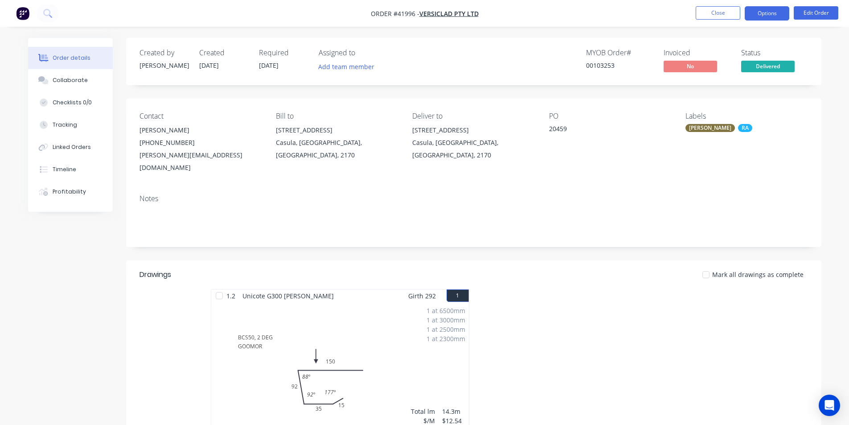
click at [763, 9] on button "Options" at bounding box center [767, 13] width 45 height 14
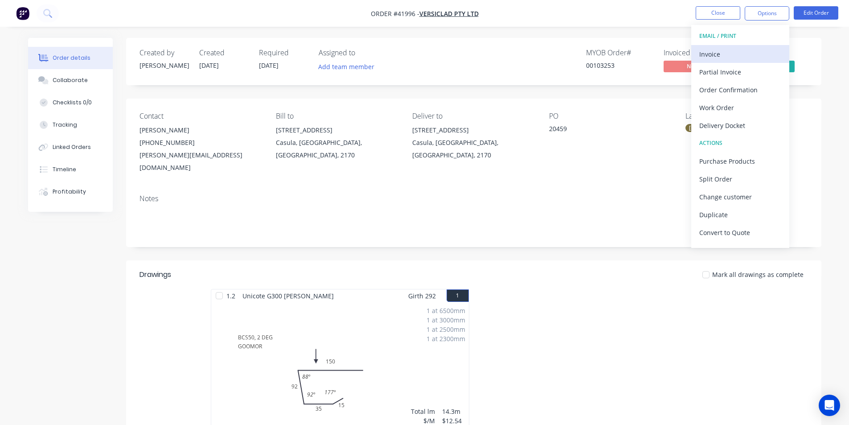
click at [736, 57] on div "Invoice" at bounding box center [740, 54] width 82 height 13
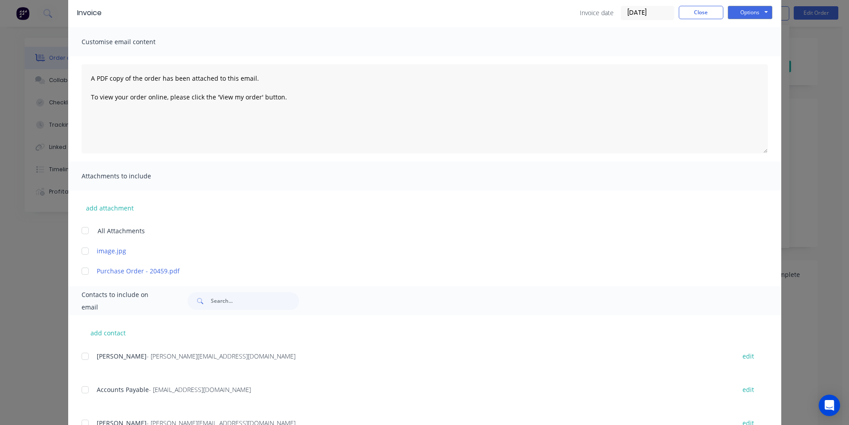
scroll to position [89, 0]
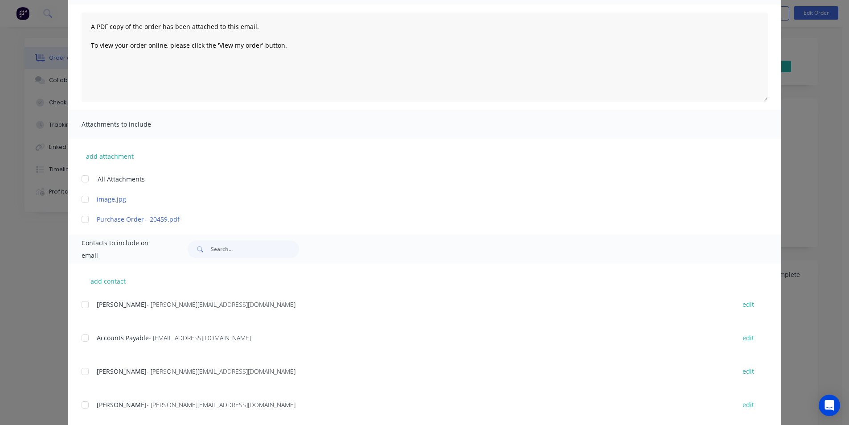
click at [83, 337] on div at bounding box center [85, 338] width 18 height 18
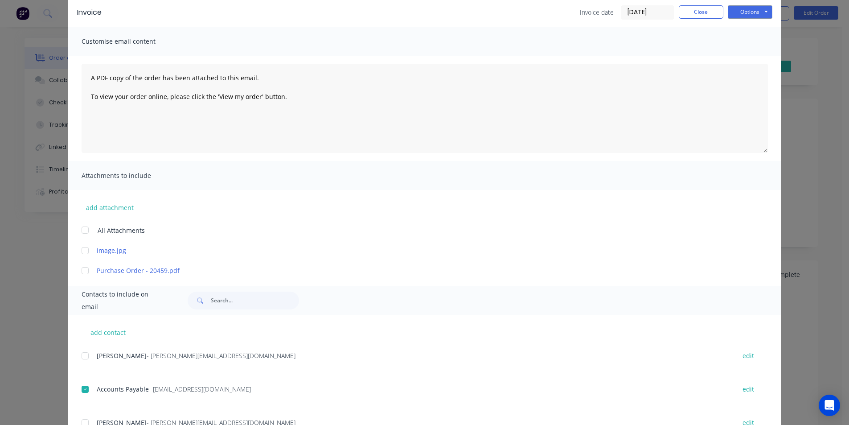
scroll to position [0, 0]
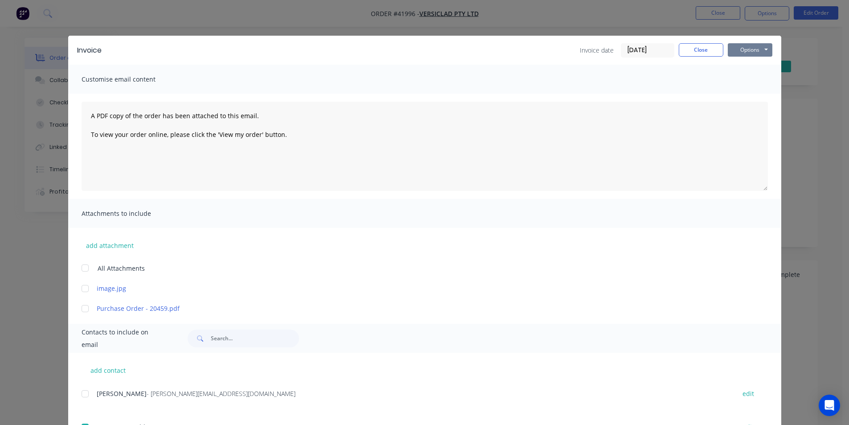
click at [761, 54] on button "Options" at bounding box center [750, 49] width 45 height 13
click at [748, 96] on button "Email" at bounding box center [756, 95] width 57 height 15
click at [712, 53] on button "Close" at bounding box center [701, 49] width 45 height 13
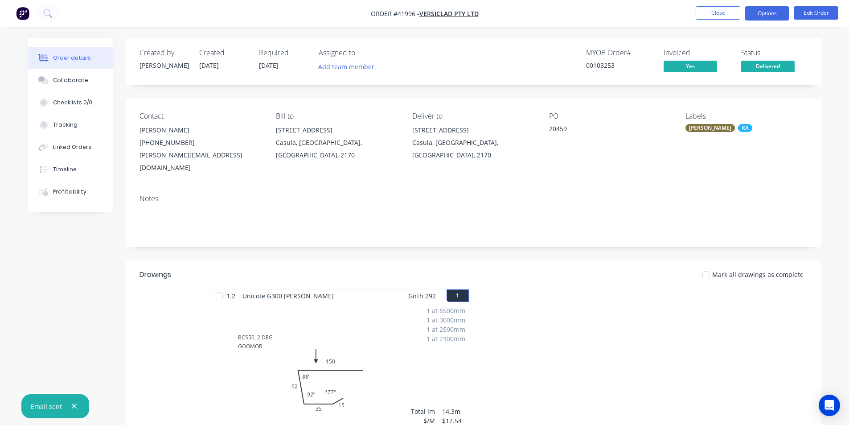
click at [763, 17] on button "Options" at bounding box center [767, 13] width 45 height 14
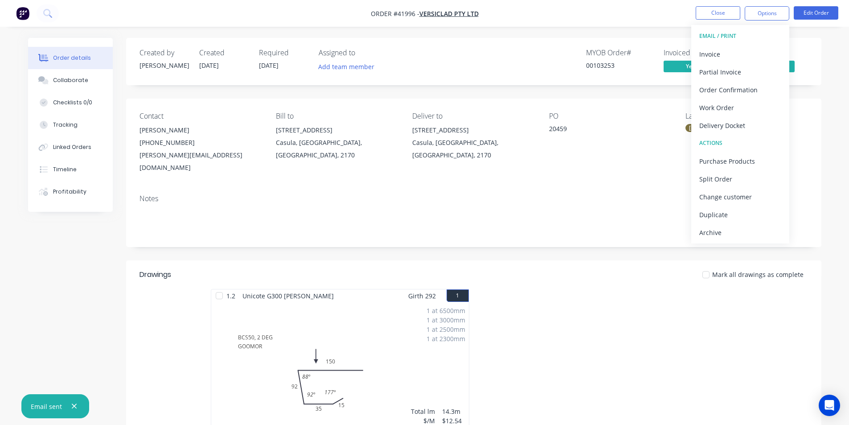
click at [741, 232] on div "Archive" at bounding box center [740, 232] width 82 height 13
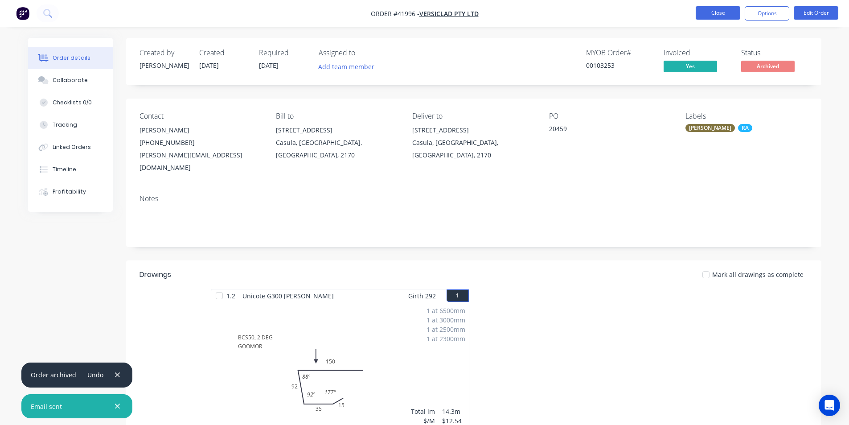
click at [716, 12] on button "Close" at bounding box center [718, 12] width 45 height 13
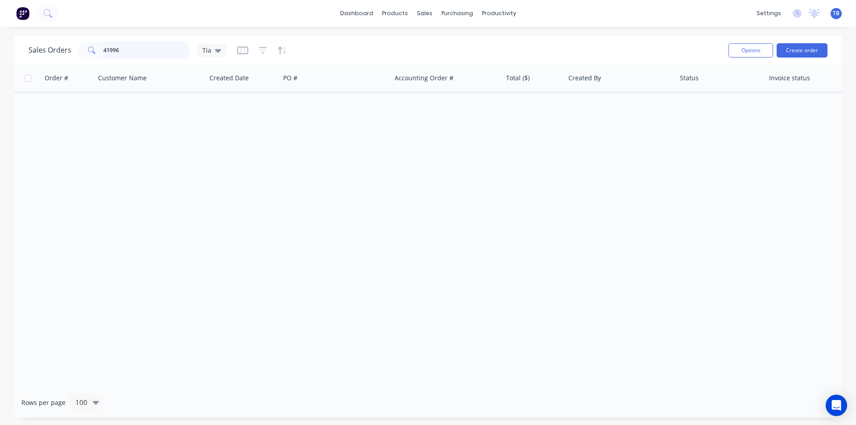
drag, startPoint x: 150, startPoint y: 47, endPoint x: 0, endPoint y: 38, distance: 150.5
click at [0, 39] on div "Sales Orders 41996 Tia Options Create order Order # Customer Name Created Date …" at bounding box center [428, 227] width 856 height 382
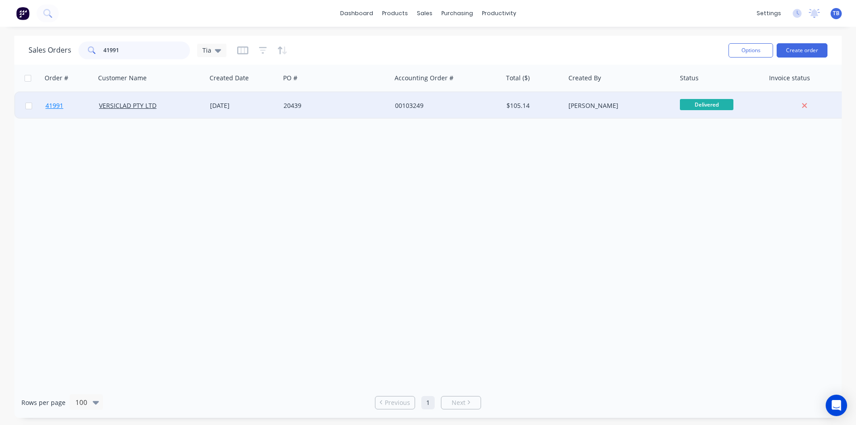
type input "41991"
click at [54, 106] on span "41991" at bounding box center [54, 105] width 18 height 9
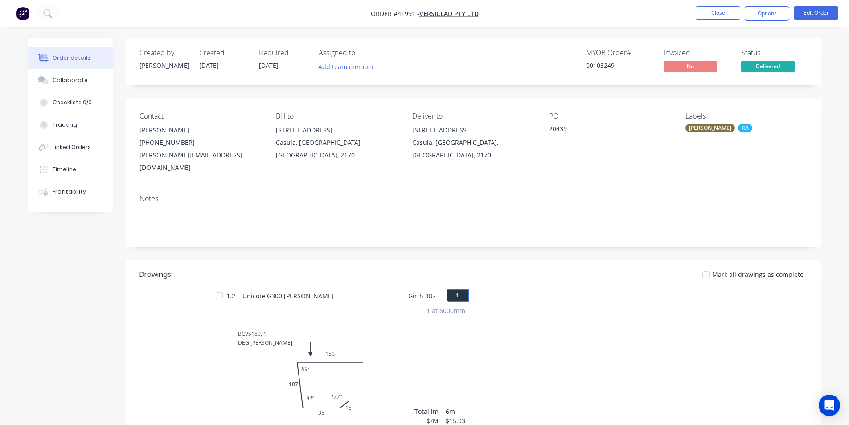
scroll to position [169, 0]
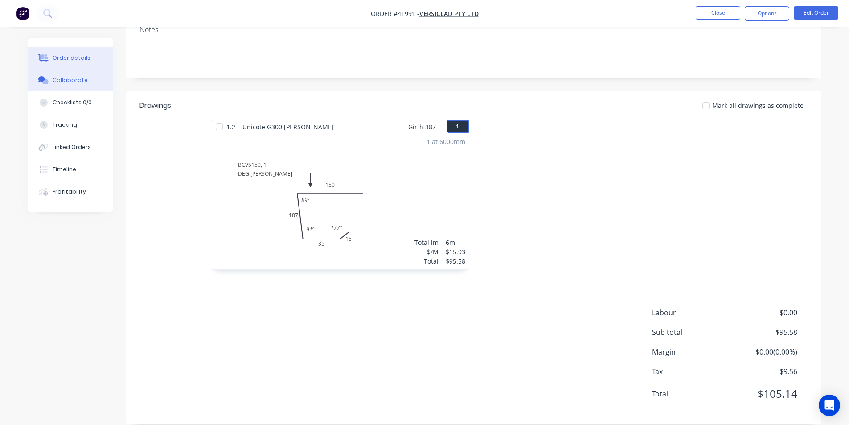
click at [76, 74] on button "Collaborate" at bounding box center [70, 80] width 85 height 22
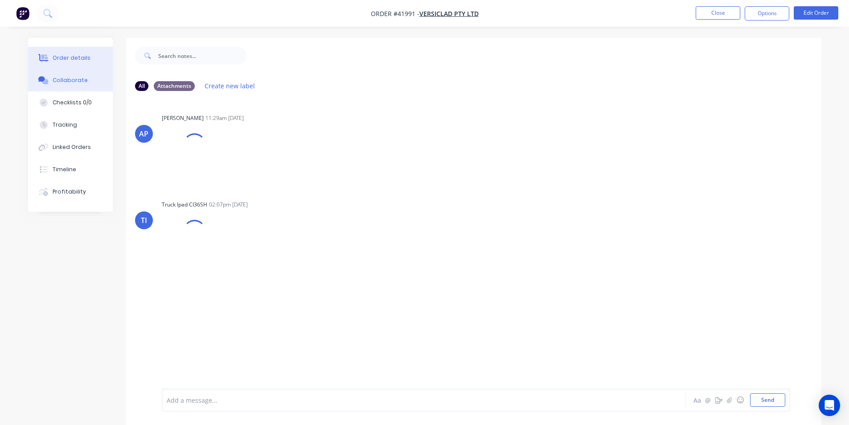
click at [84, 54] on div "Order details" at bounding box center [72, 58] width 38 height 8
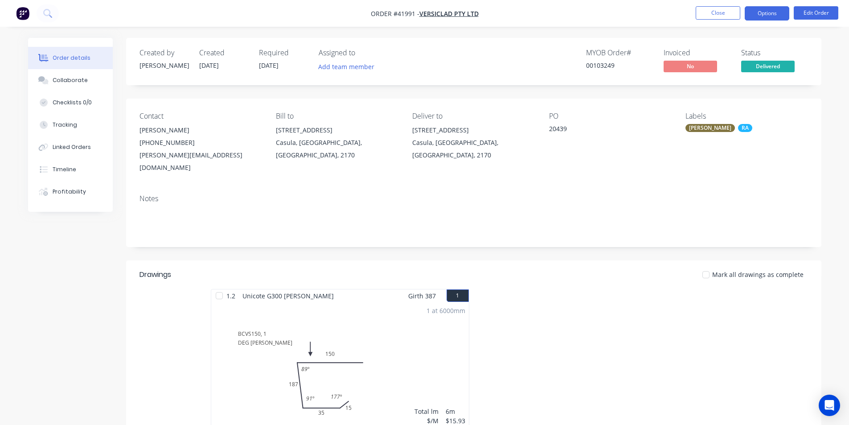
click at [766, 12] on button "Options" at bounding box center [767, 13] width 45 height 14
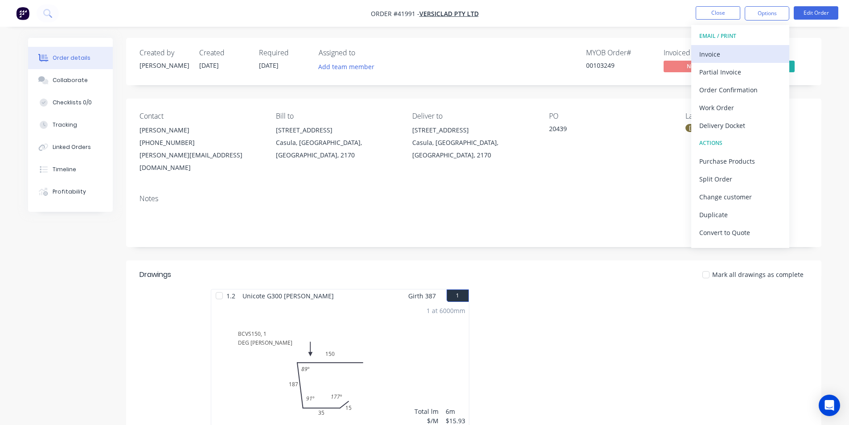
click at [738, 60] on div "Invoice" at bounding box center [740, 54] width 82 height 13
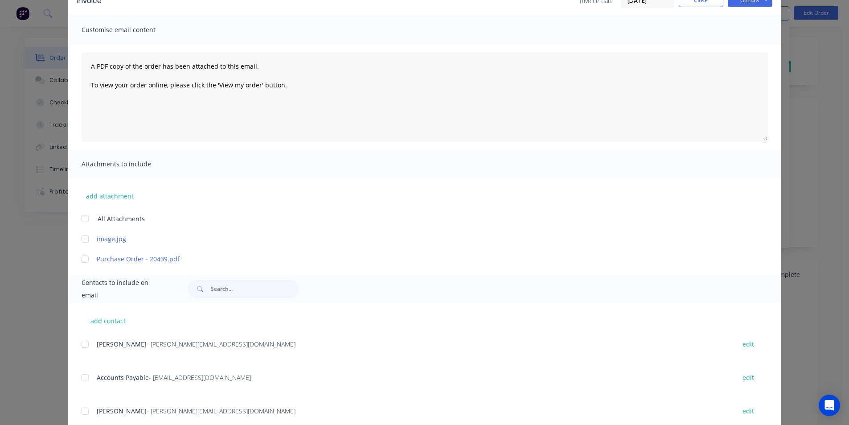
scroll to position [89, 0]
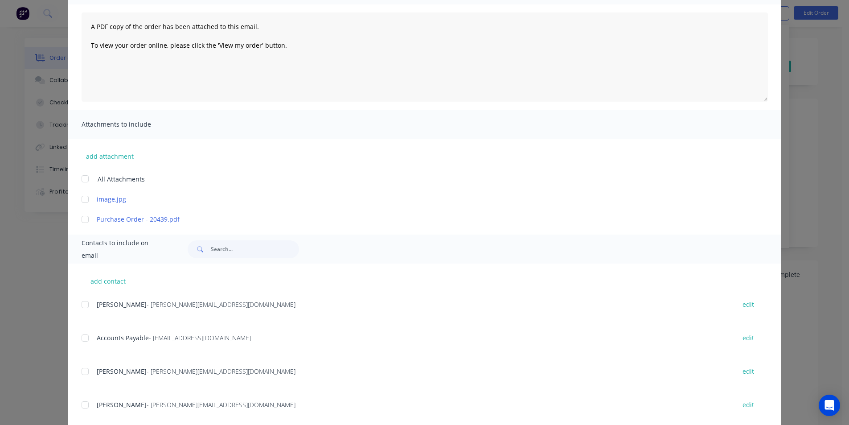
click at [80, 340] on div at bounding box center [85, 338] width 18 height 18
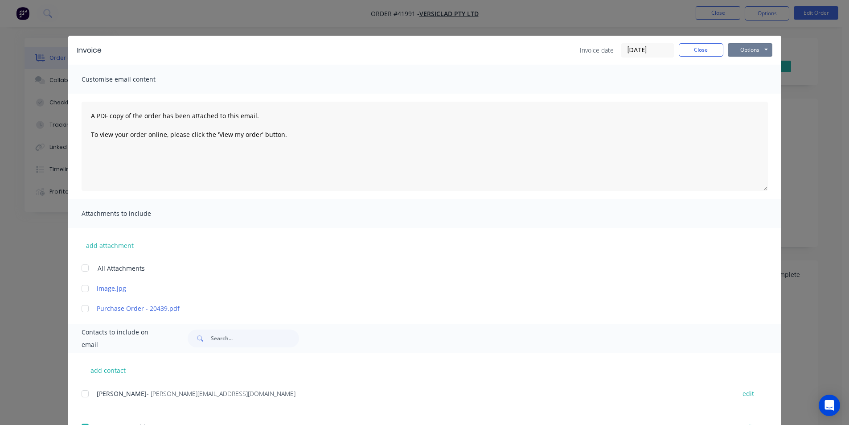
click at [745, 50] on button "Options" at bounding box center [750, 49] width 45 height 13
click at [737, 96] on button "Email" at bounding box center [756, 95] width 57 height 15
click at [704, 49] on button "Close" at bounding box center [701, 49] width 45 height 13
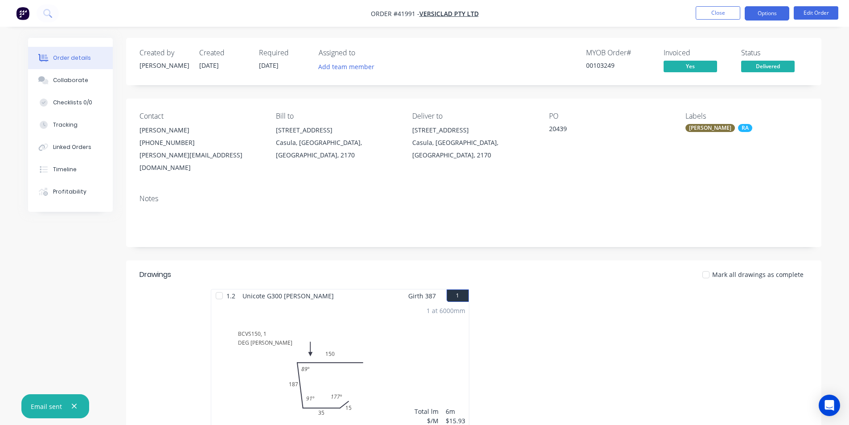
click at [771, 16] on button "Options" at bounding box center [767, 13] width 45 height 14
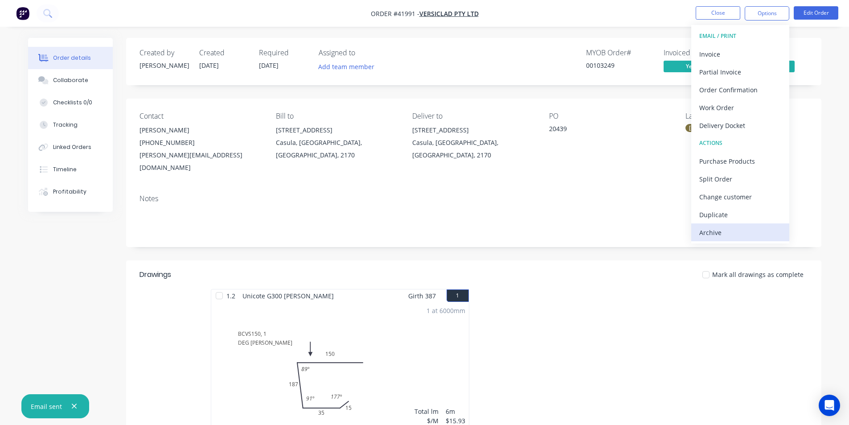
click at [719, 228] on div "Archive" at bounding box center [740, 232] width 82 height 13
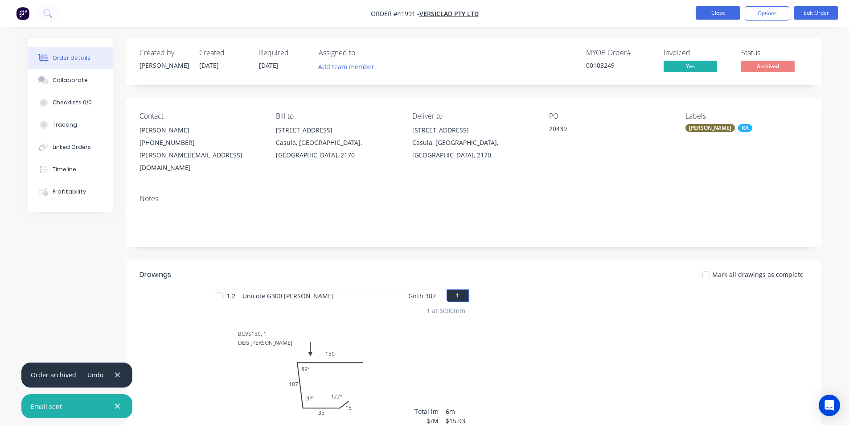
click at [706, 8] on button "Close" at bounding box center [718, 12] width 45 height 13
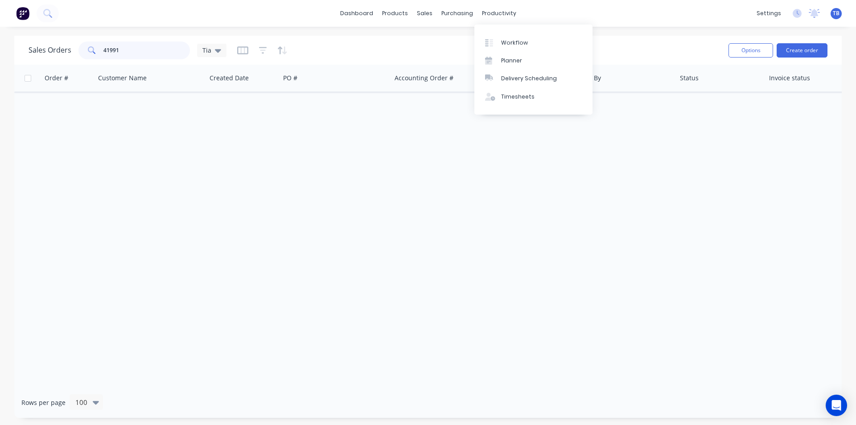
drag, startPoint x: 144, startPoint y: 45, endPoint x: 0, endPoint y: 46, distance: 144.4
click at [0, 46] on div "Sales Orders 41991 Tia Options Create order Order # Customer Name Created Date …" at bounding box center [428, 227] width 856 height 382
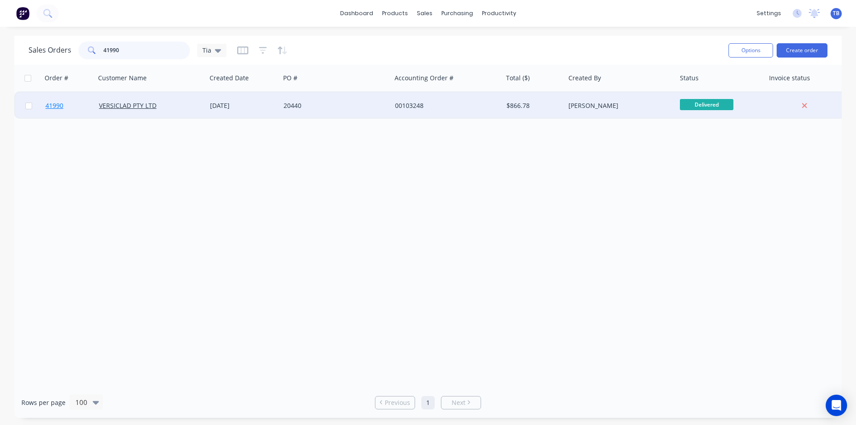
type input "41990"
click at [52, 104] on span "41990" at bounding box center [54, 105] width 18 height 9
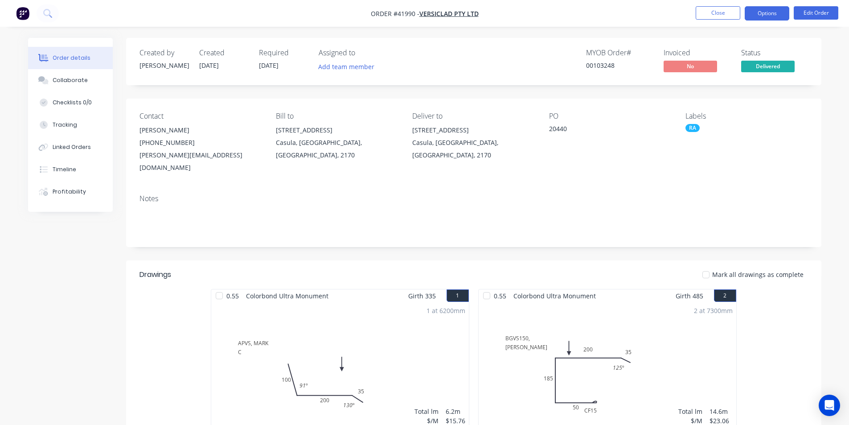
click at [765, 15] on button "Options" at bounding box center [767, 13] width 45 height 14
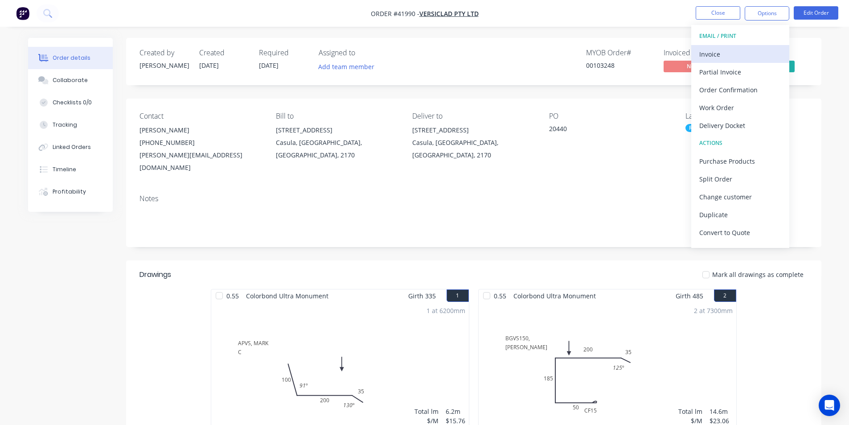
click at [733, 53] on div "Invoice" at bounding box center [740, 54] width 82 height 13
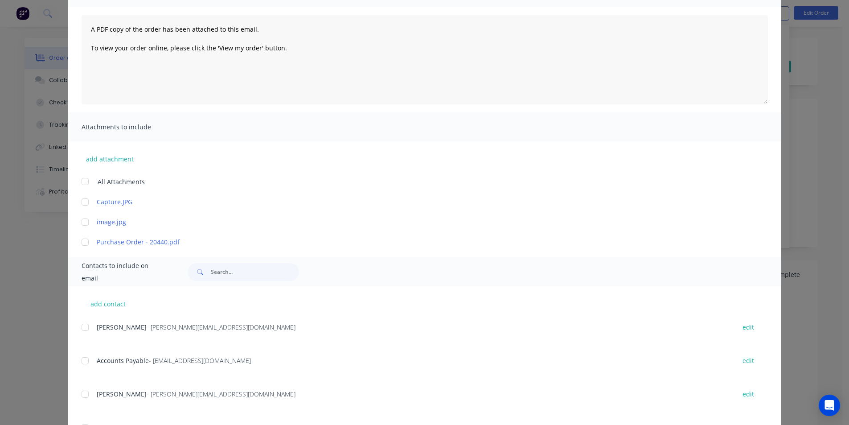
scroll to position [134, 0]
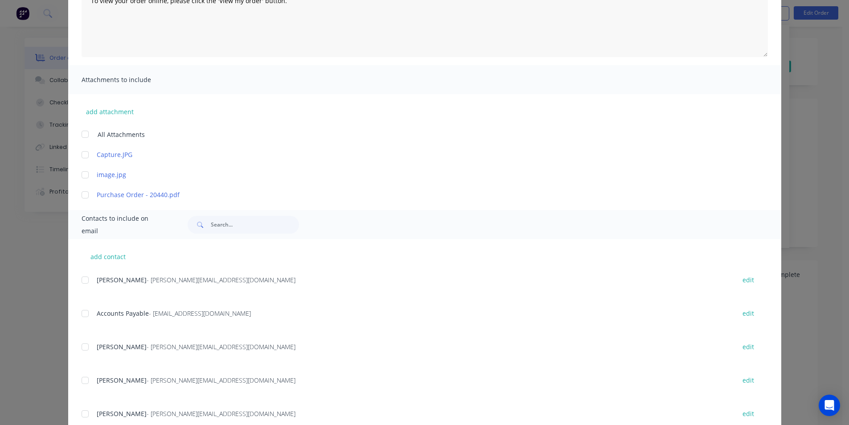
click at [83, 315] on div at bounding box center [85, 313] width 18 height 18
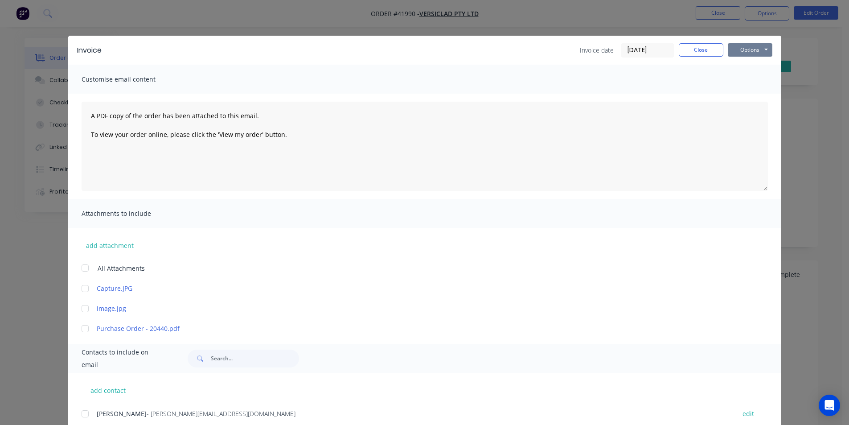
click at [748, 53] on button "Options" at bounding box center [750, 49] width 45 height 13
click at [747, 94] on button "Email" at bounding box center [756, 95] width 57 height 15
click at [703, 48] on button "Close" at bounding box center [701, 49] width 45 height 13
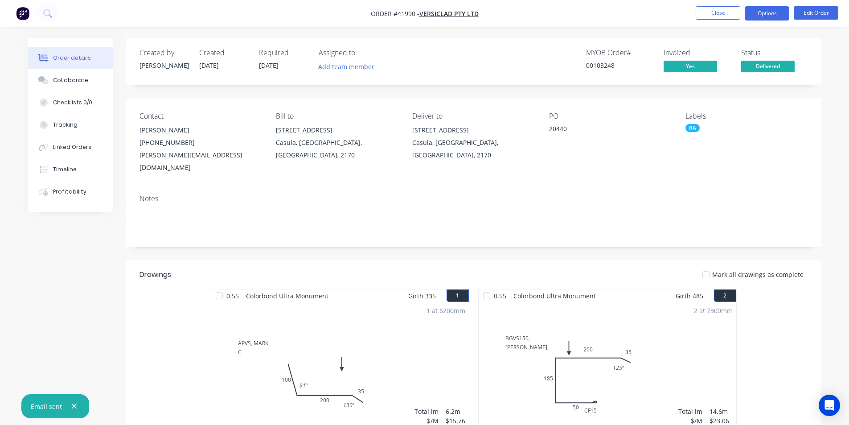
click at [774, 11] on button "Options" at bounding box center [767, 13] width 45 height 14
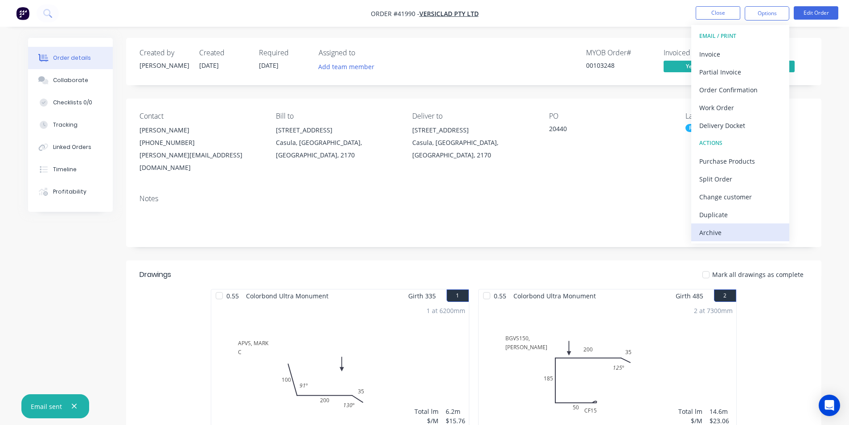
click at [726, 233] on div "Archive" at bounding box center [740, 232] width 82 height 13
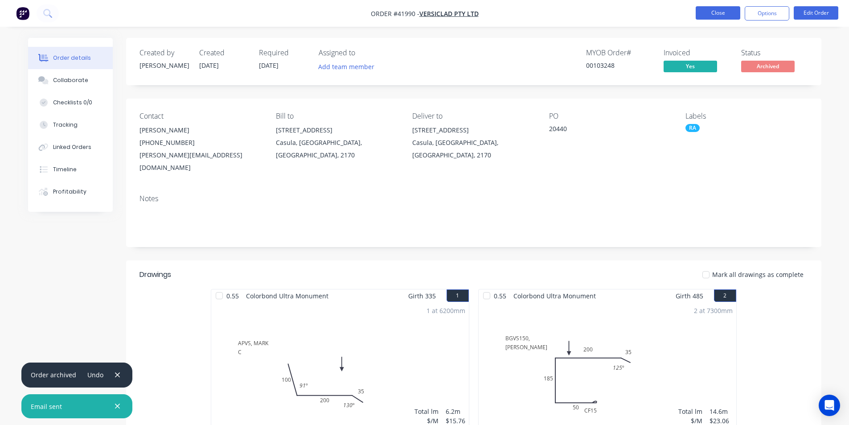
click at [706, 7] on button "Close" at bounding box center [718, 12] width 45 height 13
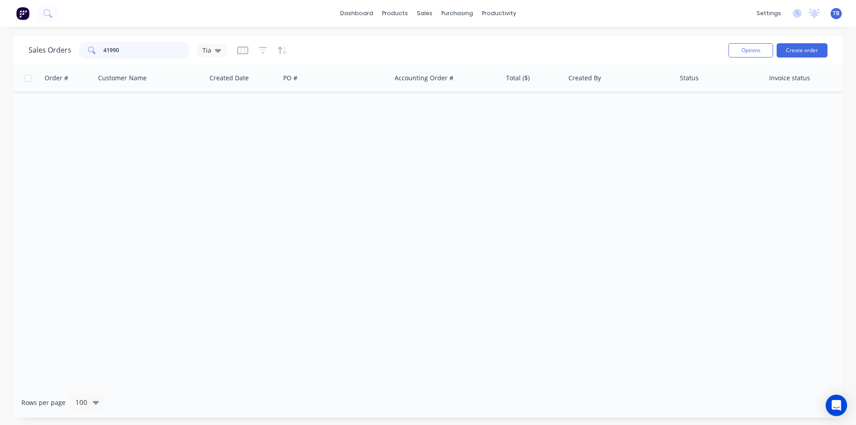
drag, startPoint x: 120, startPoint y: 46, endPoint x: 32, endPoint y: 45, distance: 88.7
click at [45, 46] on div "Sales Orders 41990 Tia" at bounding box center [128, 50] width 198 height 18
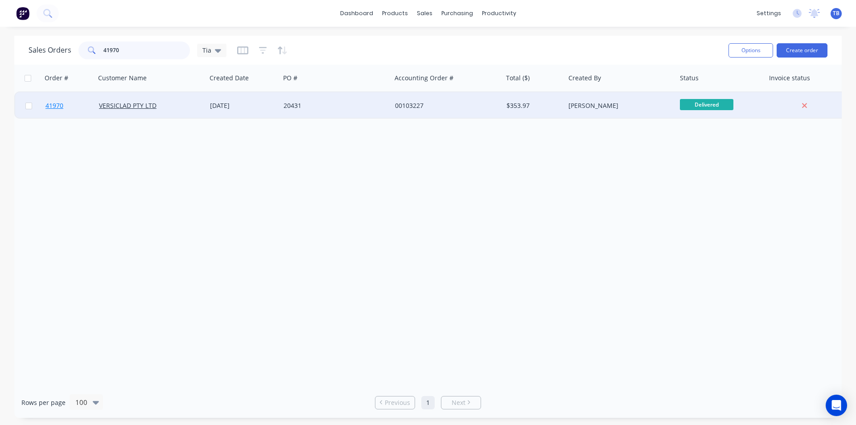
type input "41970"
click at [63, 103] on span "41970" at bounding box center [54, 105] width 18 height 9
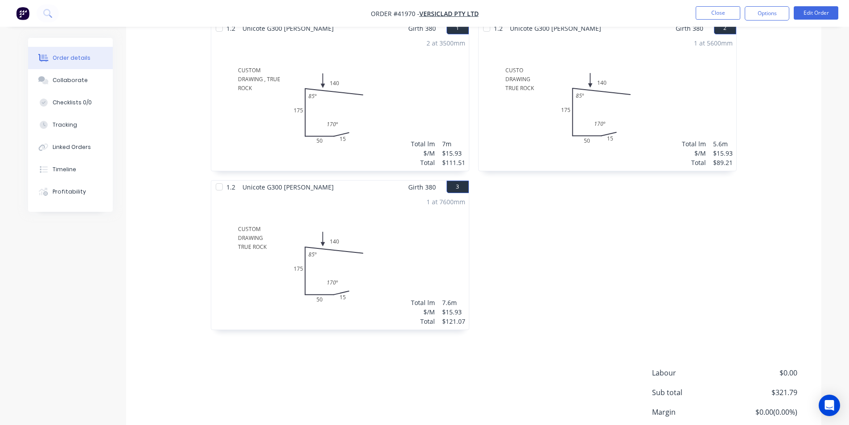
scroll to position [328, 0]
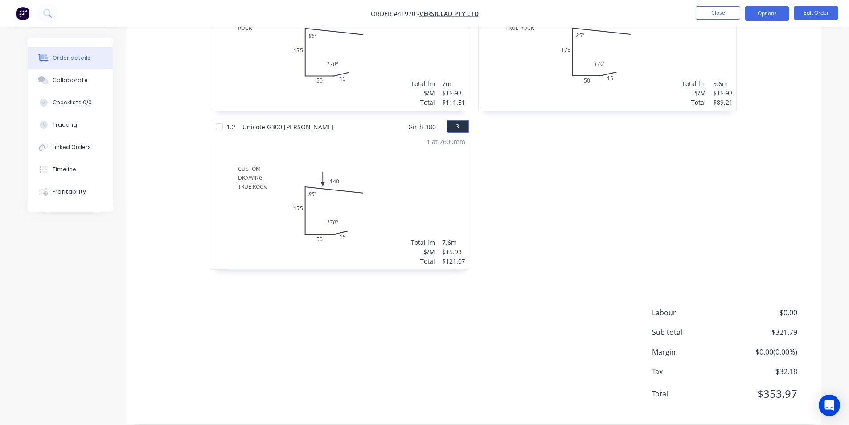
click at [770, 7] on button "Options" at bounding box center [767, 13] width 45 height 14
click at [68, 76] on button "Collaborate" at bounding box center [70, 80] width 85 height 22
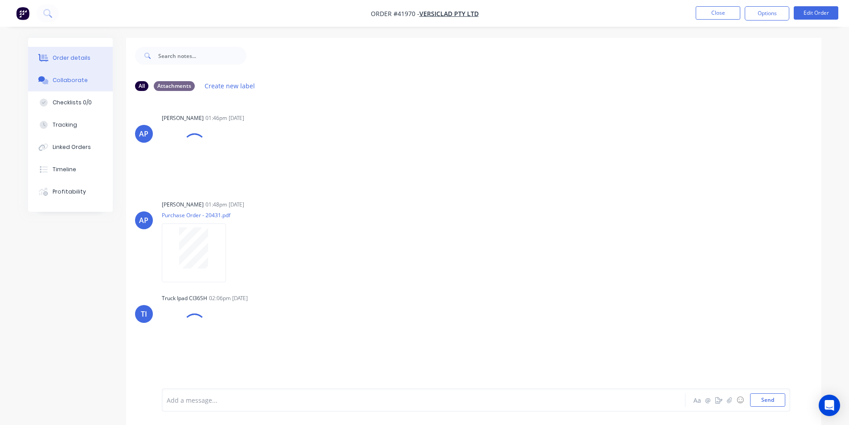
click at [74, 57] on div "Order details" at bounding box center [72, 58] width 38 height 8
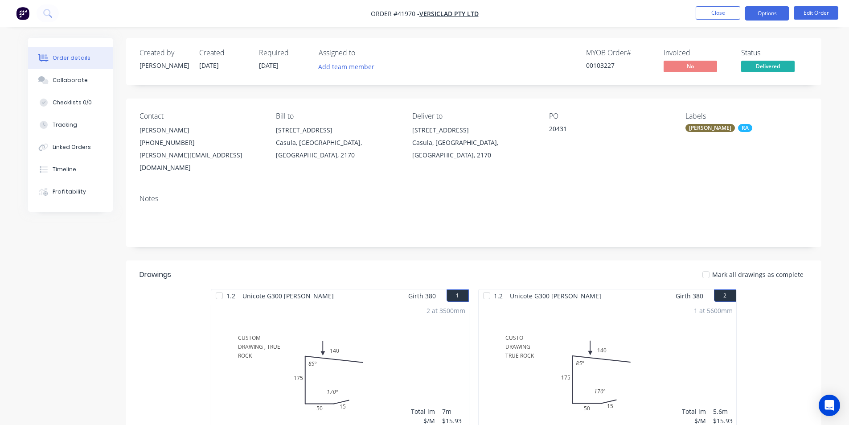
click at [772, 17] on button "Options" at bounding box center [767, 13] width 45 height 14
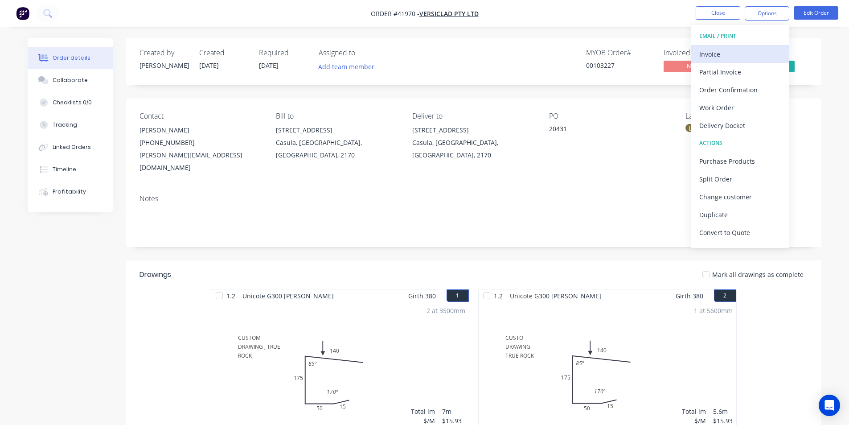
click at [748, 53] on div "Invoice" at bounding box center [740, 54] width 82 height 13
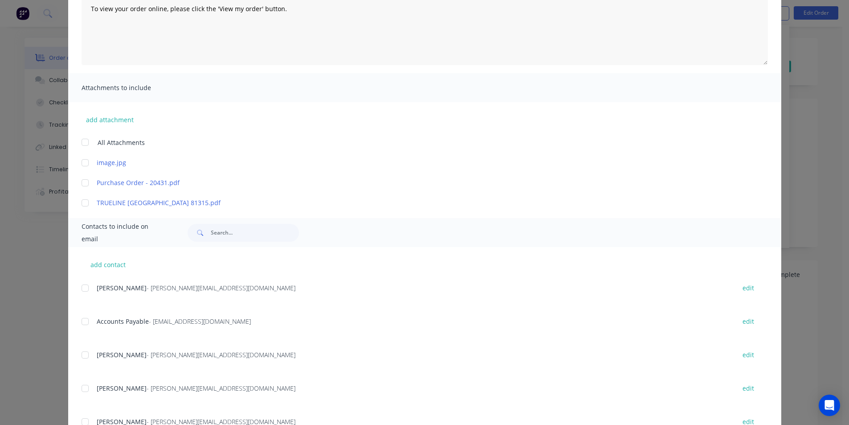
scroll to position [223, 0]
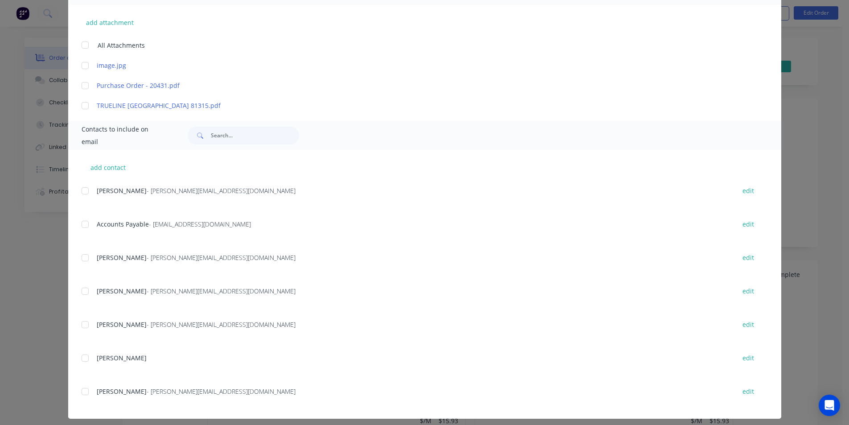
click at [79, 224] on div at bounding box center [85, 224] width 18 height 18
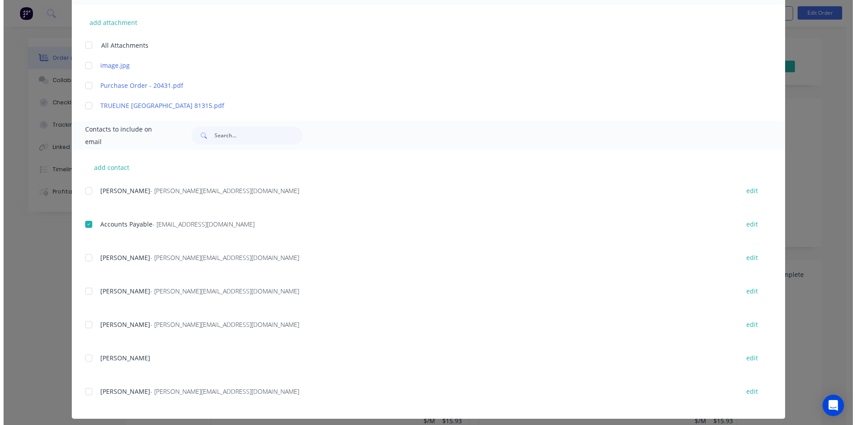
scroll to position [0, 0]
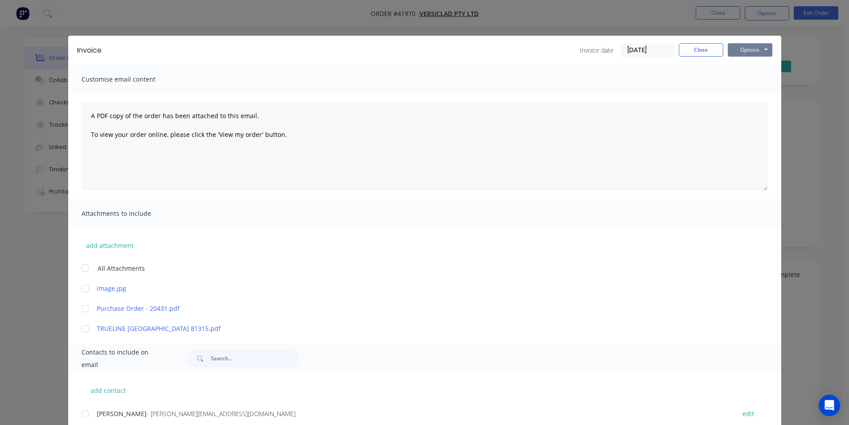
click at [740, 49] on button "Options" at bounding box center [750, 49] width 45 height 13
click at [746, 99] on button "Email" at bounding box center [756, 95] width 57 height 15
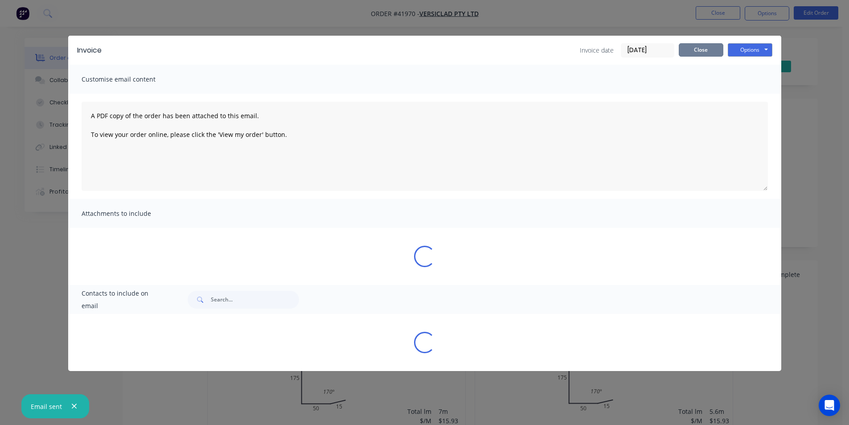
click at [698, 46] on button "Close" at bounding box center [701, 49] width 45 height 13
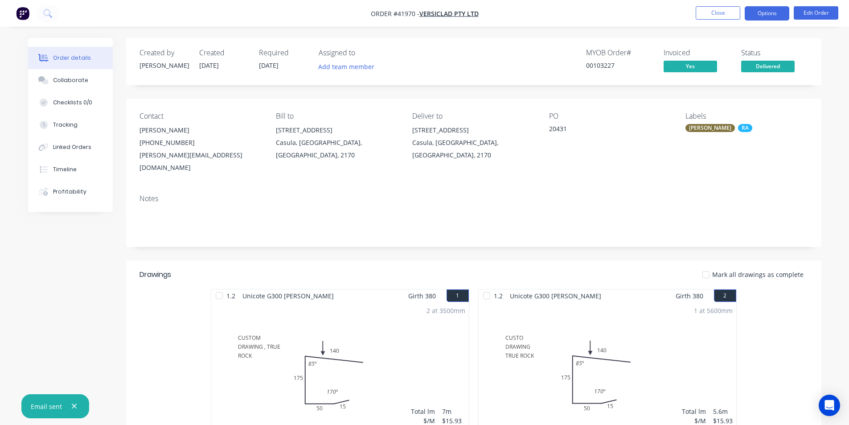
click at [761, 9] on button "Options" at bounding box center [767, 13] width 45 height 14
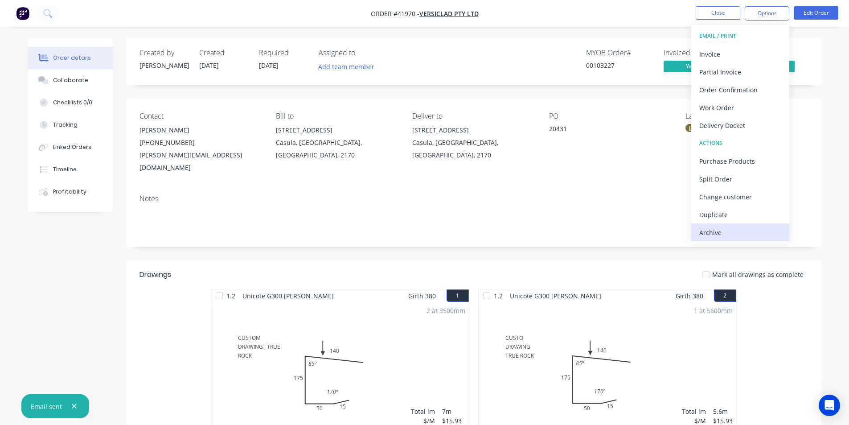
click at [747, 230] on div "Archive" at bounding box center [740, 232] width 82 height 13
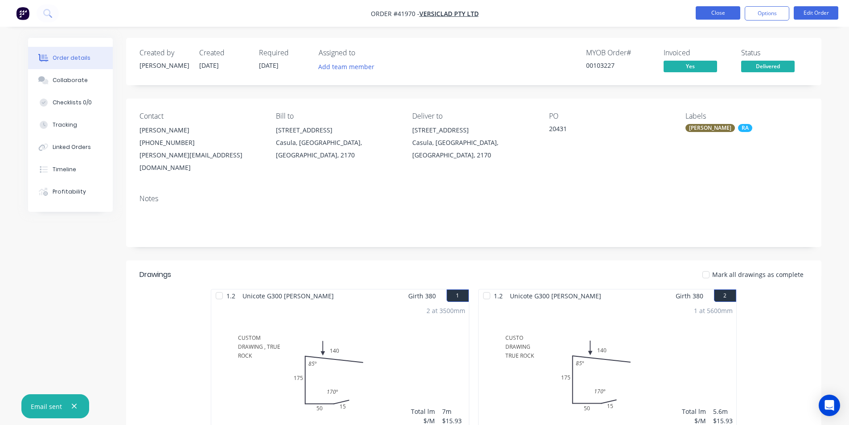
click at [721, 8] on button "Close" at bounding box center [718, 12] width 45 height 13
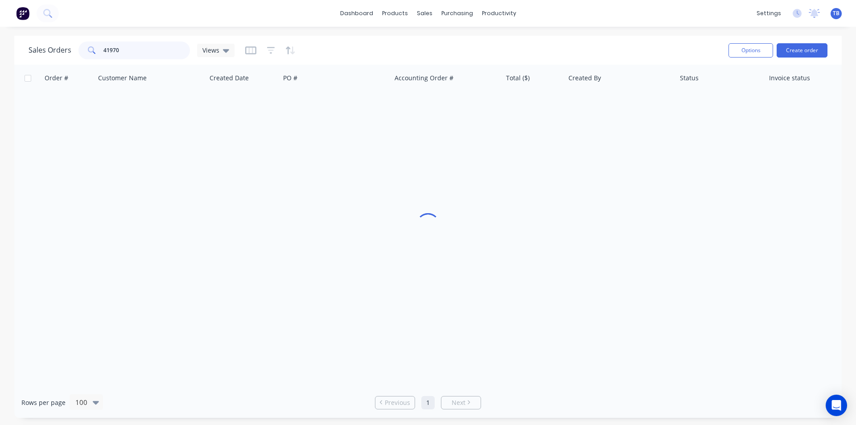
drag, startPoint x: 120, startPoint y: 51, endPoint x: 0, endPoint y: 47, distance: 119.5
click at [0, 48] on div "Sales Orders 41970 Views Options Create order Order # Customer Name Created Dat…" at bounding box center [428, 227] width 856 height 382
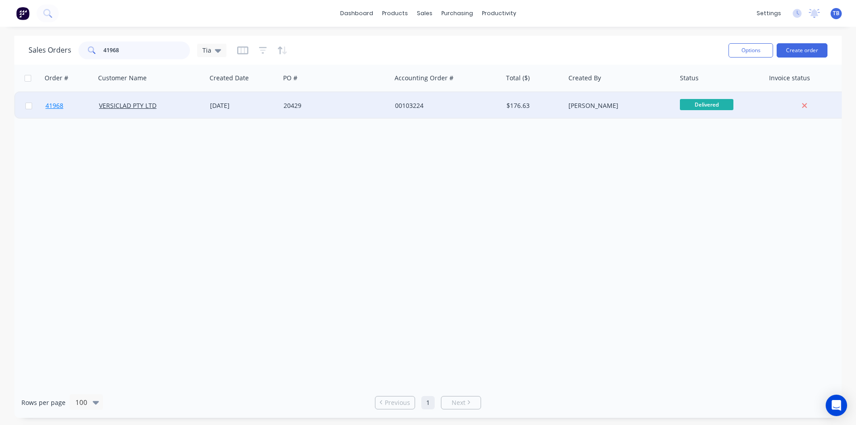
type input "41968"
click at [60, 103] on span "41968" at bounding box center [54, 105] width 18 height 9
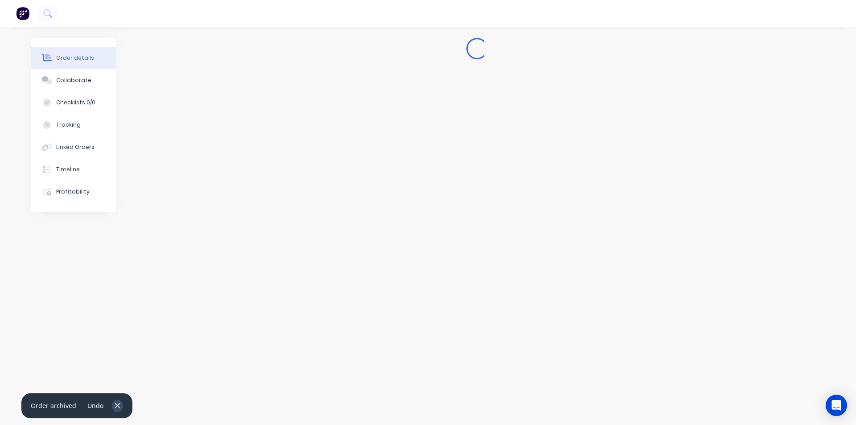
click at [112, 402] on button "button" at bounding box center [117, 405] width 11 height 12
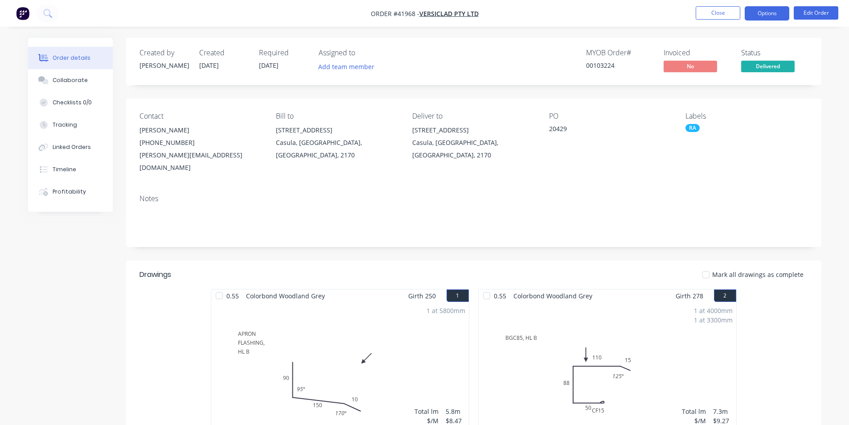
click at [773, 8] on button "Options" at bounding box center [767, 13] width 45 height 14
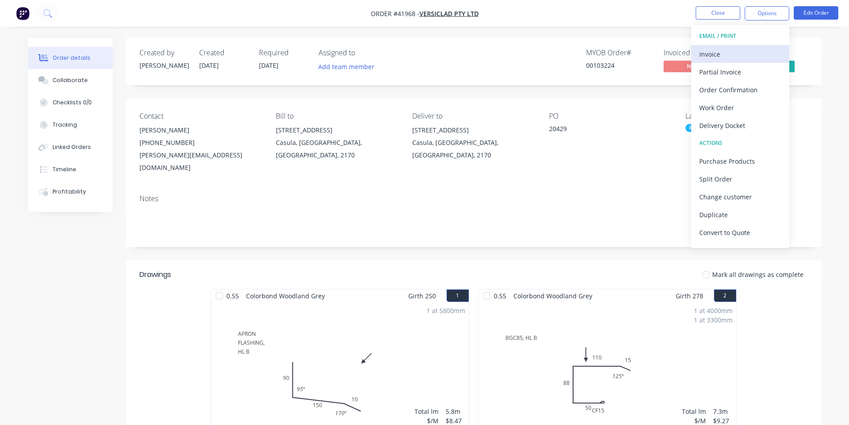
click at [736, 53] on div "Invoice" at bounding box center [740, 54] width 82 height 13
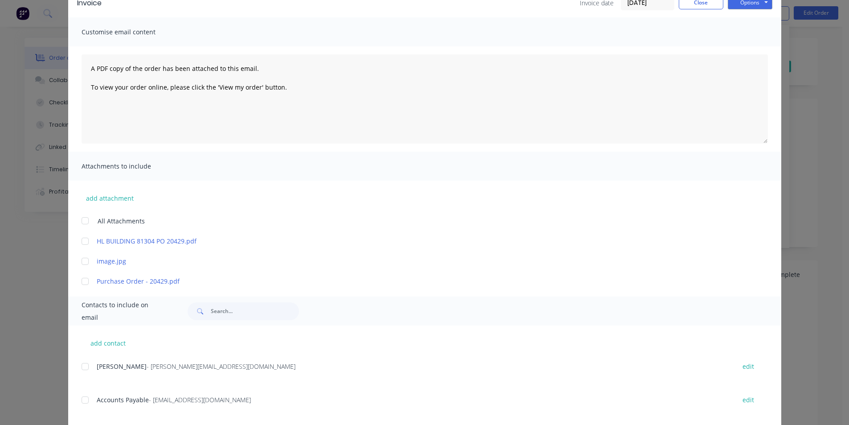
scroll to position [89, 0]
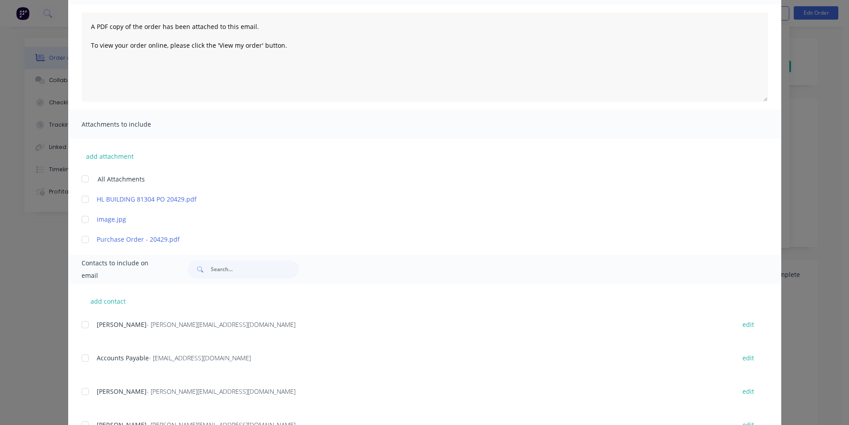
click at [88, 357] on div at bounding box center [85, 358] width 18 height 18
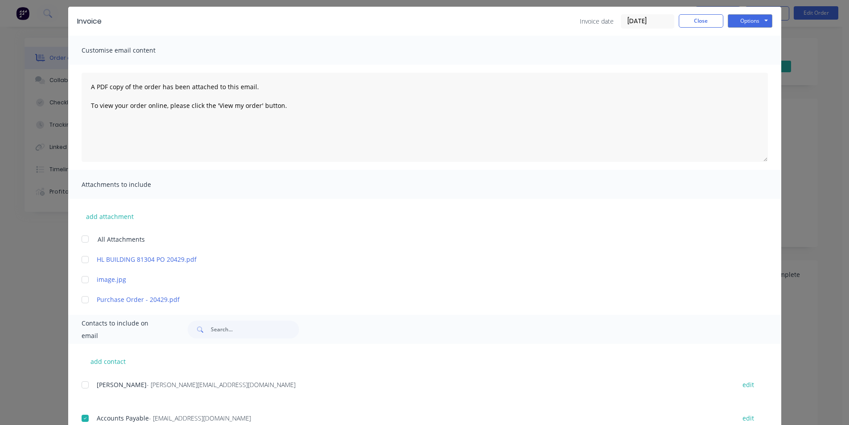
scroll to position [0, 0]
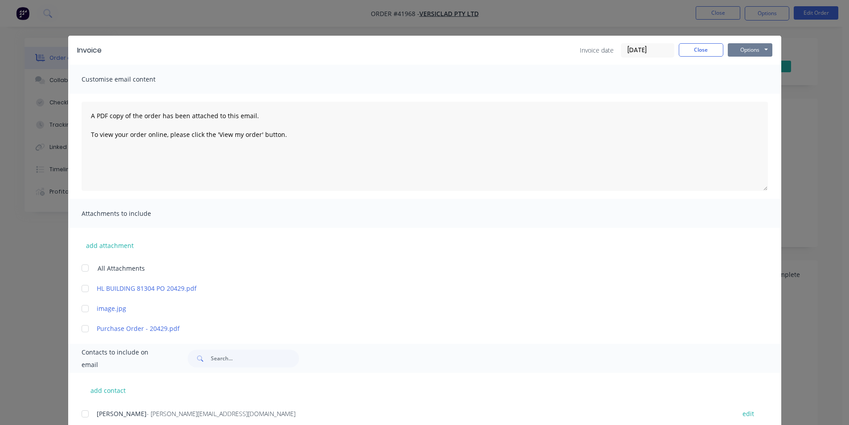
click at [743, 50] on button "Options" at bounding box center [750, 49] width 45 height 13
click at [746, 93] on button "Email" at bounding box center [756, 95] width 57 height 15
click at [703, 50] on button "Close" at bounding box center [701, 49] width 45 height 13
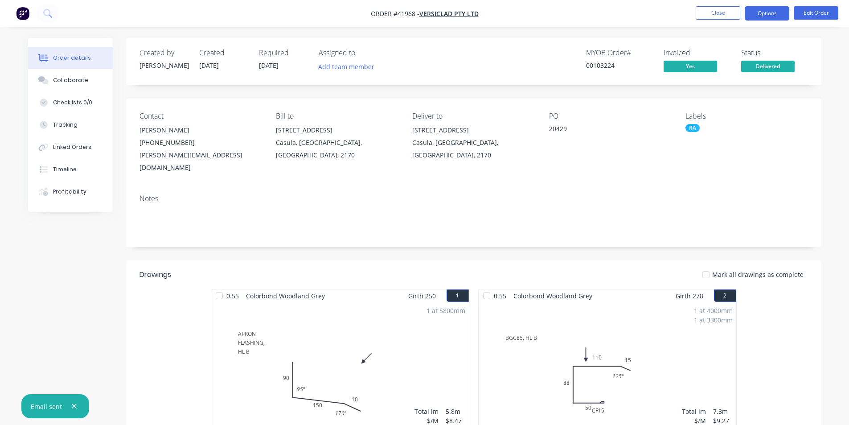
click at [767, 15] on button "Options" at bounding box center [767, 13] width 45 height 14
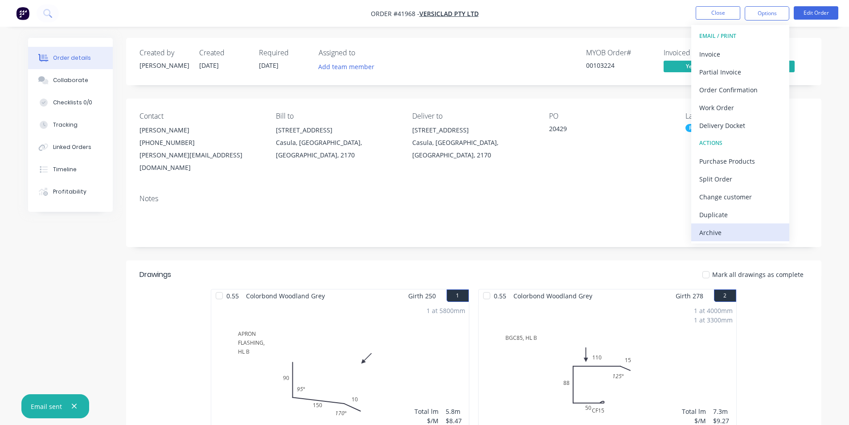
click at [720, 235] on div "Archive" at bounding box center [740, 232] width 82 height 13
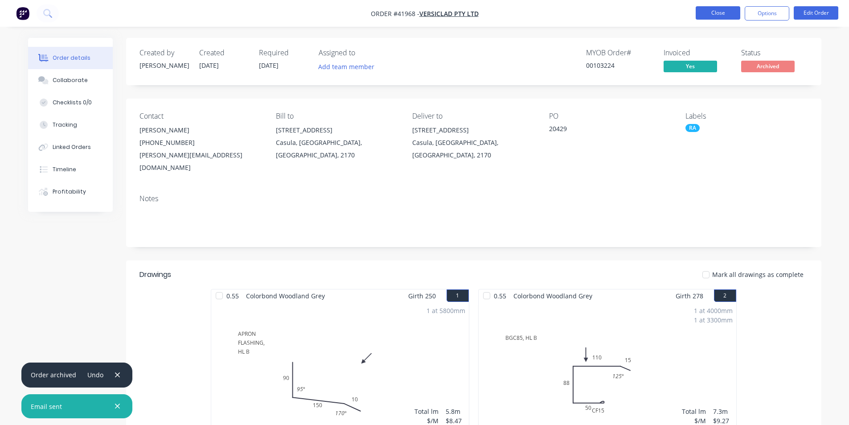
click at [716, 12] on button "Close" at bounding box center [718, 12] width 45 height 13
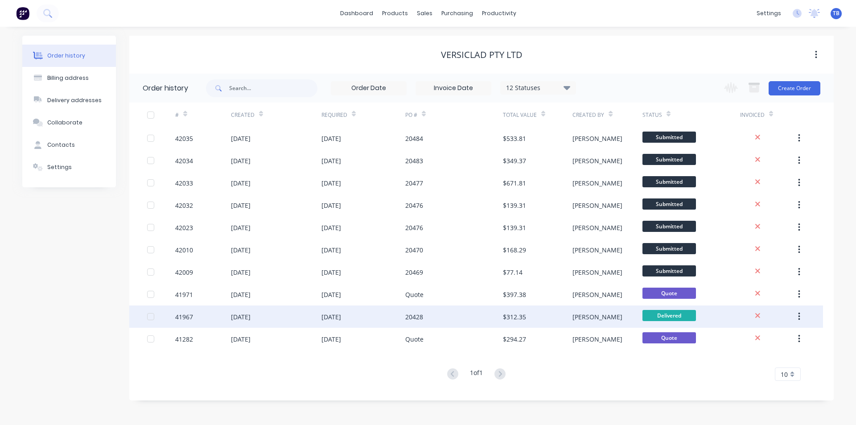
click at [180, 316] on div "41967" at bounding box center [184, 316] width 18 height 9
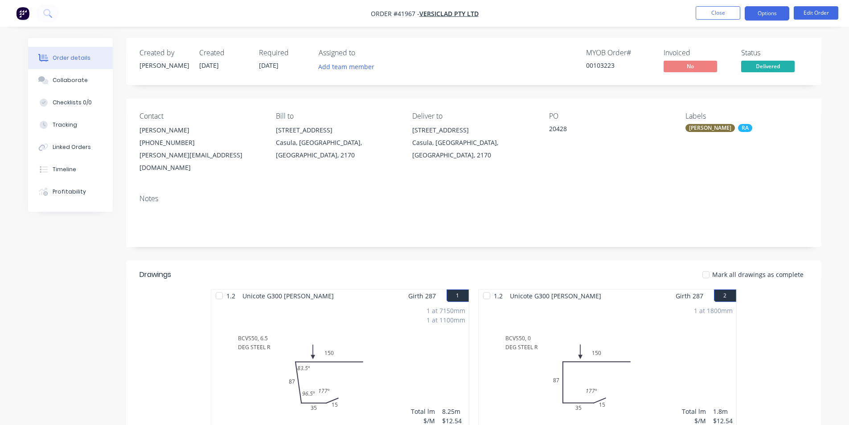
click at [768, 16] on button "Options" at bounding box center [767, 13] width 45 height 14
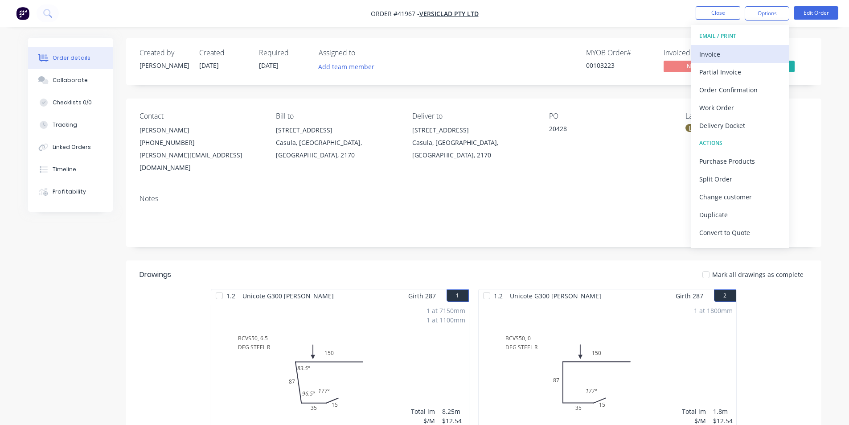
click at [731, 49] on div "Invoice" at bounding box center [740, 54] width 82 height 13
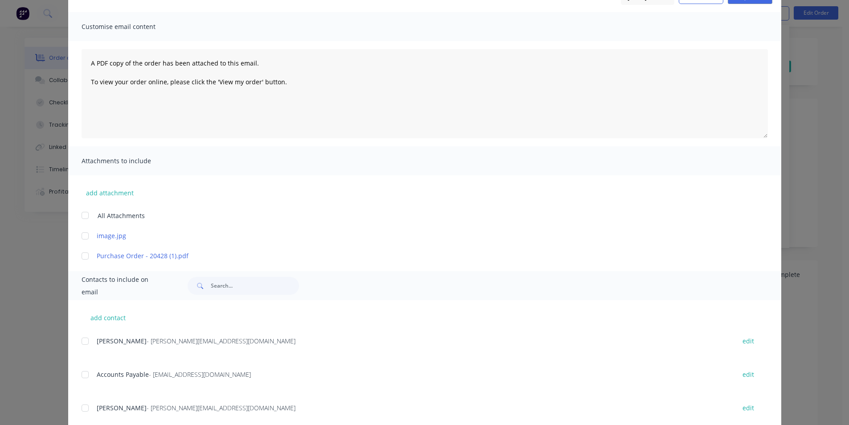
scroll to position [178, 0]
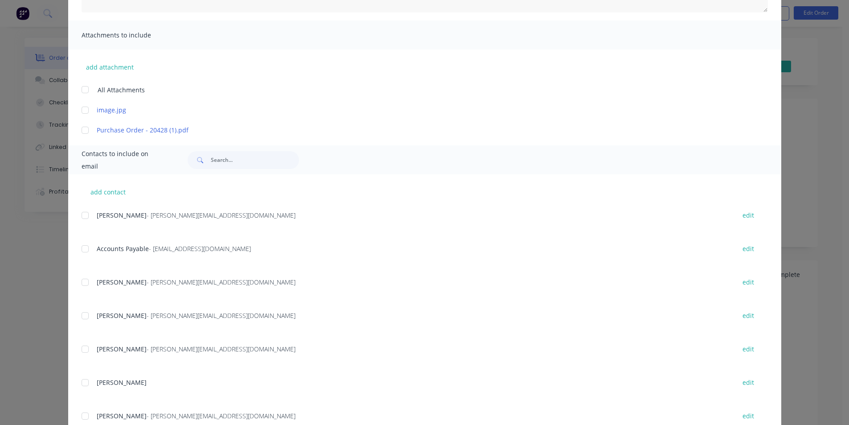
click at [78, 250] on div at bounding box center [85, 249] width 18 height 18
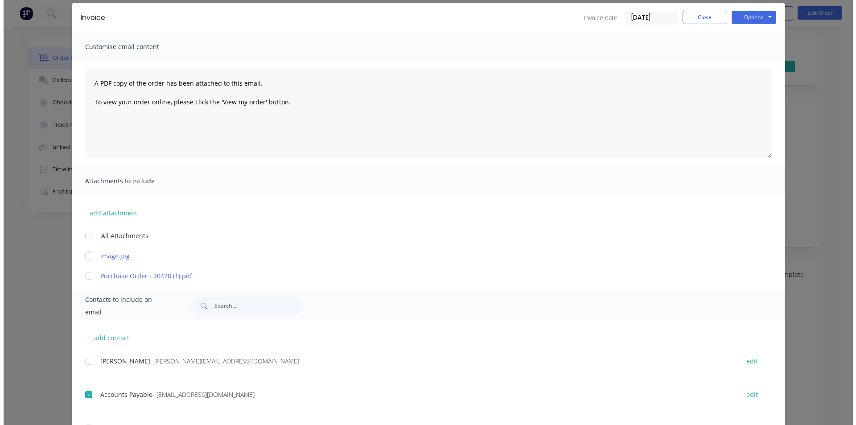
scroll to position [0, 0]
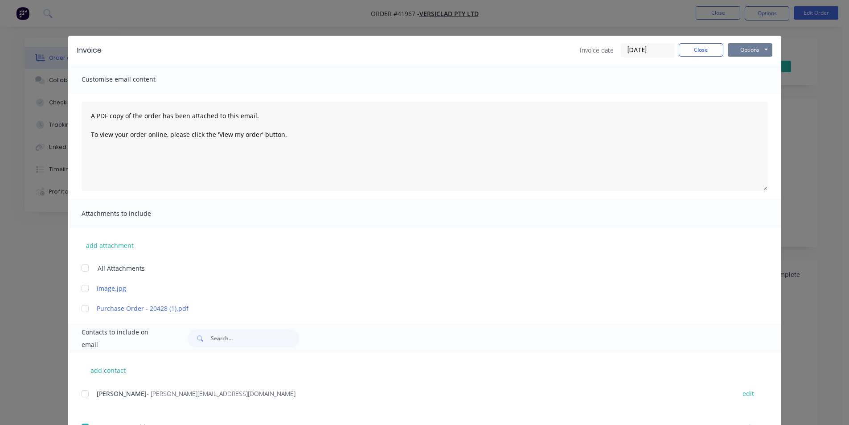
click at [759, 48] on button "Options" at bounding box center [750, 49] width 45 height 13
click at [752, 100] on button "Email" at bounding box center [756, 95] width 57 height 15
click at [713, 49] on button "Close" at bounding box center [701, 49] width 45 height 13
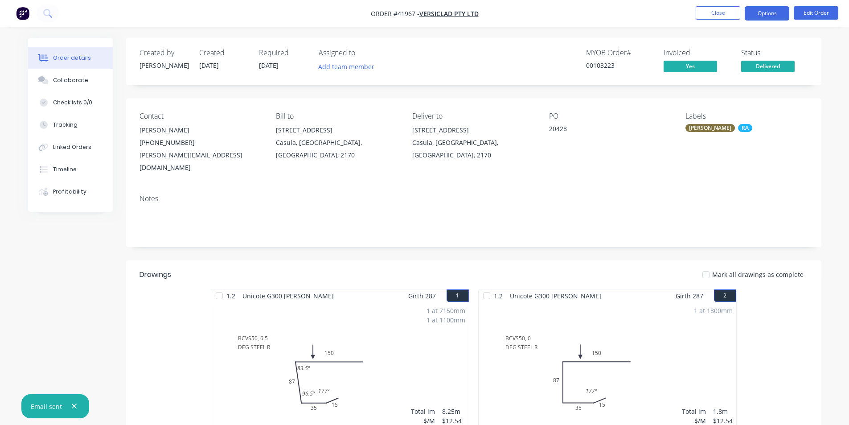
click at [772, 15] on button "Options" at bounding box center [767, 13] width 45 height 14
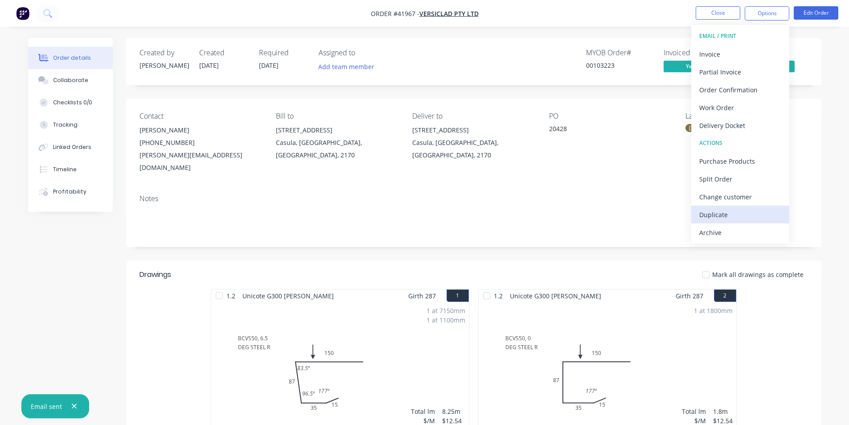
click at [731, 222] on button "Duplicate" at bounding box center [740, 214] width 98 height 18
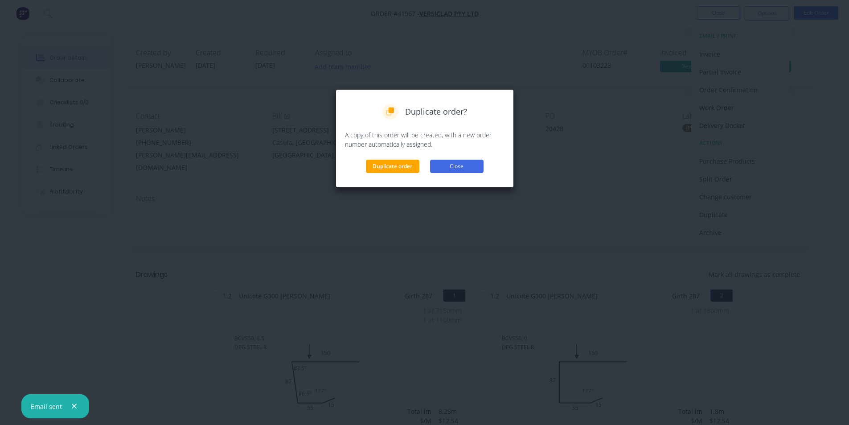
click at [456, 164] on button "Close" at bounding box center [456, 166] width 53 height 13
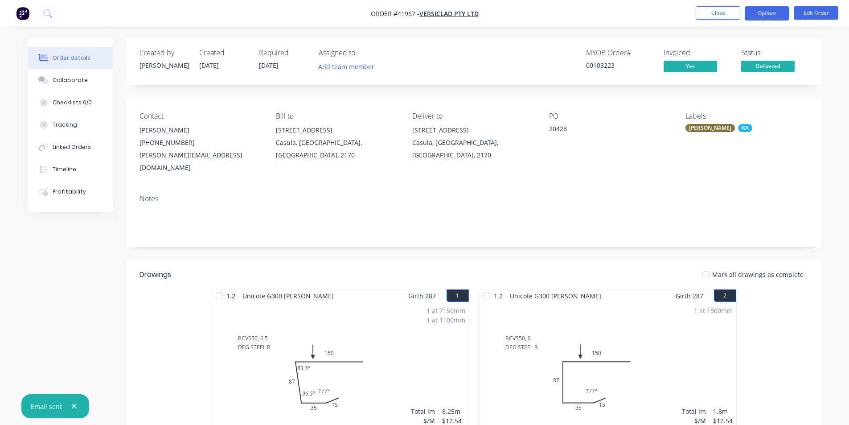
click at [766, 17] on button "Options" at bounding box center [767, 13] width 45 height 14
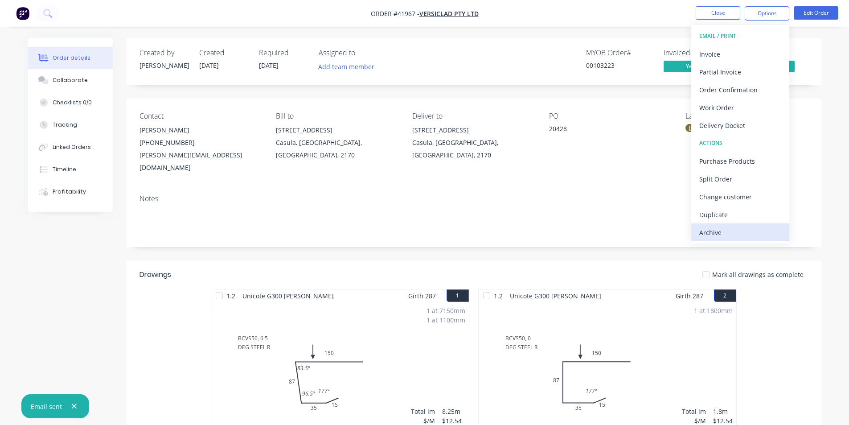
click at [761, 232] on div "Archive" at bounding box center [740, 232] width 82 height 13
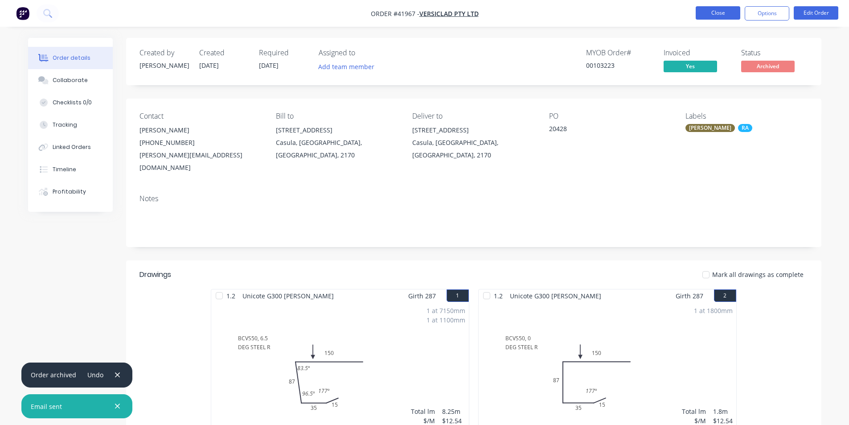
click at [713, 18] on button "Close" at bounding box center [718, 12] width 45 height 13
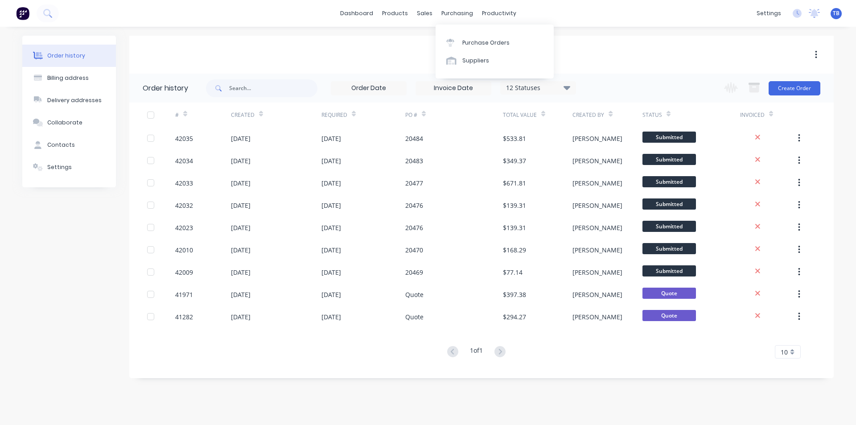
click at [437, 11] on div "purchasing" at bounding box center [457, 13] width 41 height 13
click at [428, 15] on div "sales" at bounding box center [424, 13] width 25 height 13
click at [440, 42] on div "Sales Orders" at bounding box center [457, 43] width 37 height 8
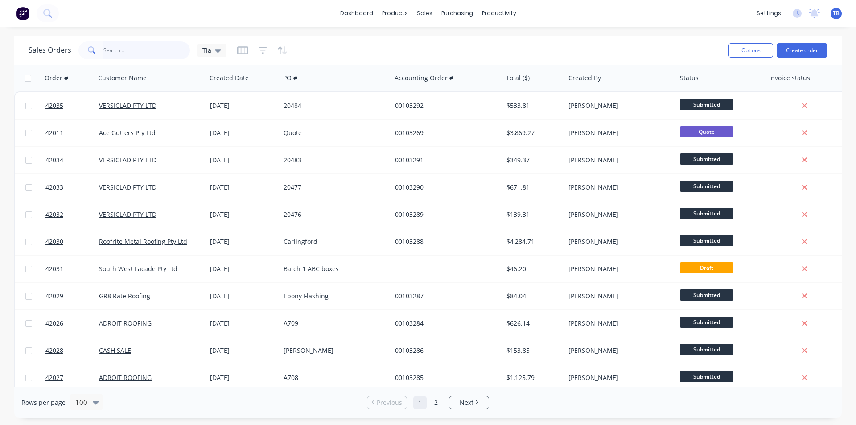
click at [130, 51] on input "text" at bounding box center [146, 50] width 87 height 18
type input "4"
